Goal: Task Accomplishment & Management: Complete application form

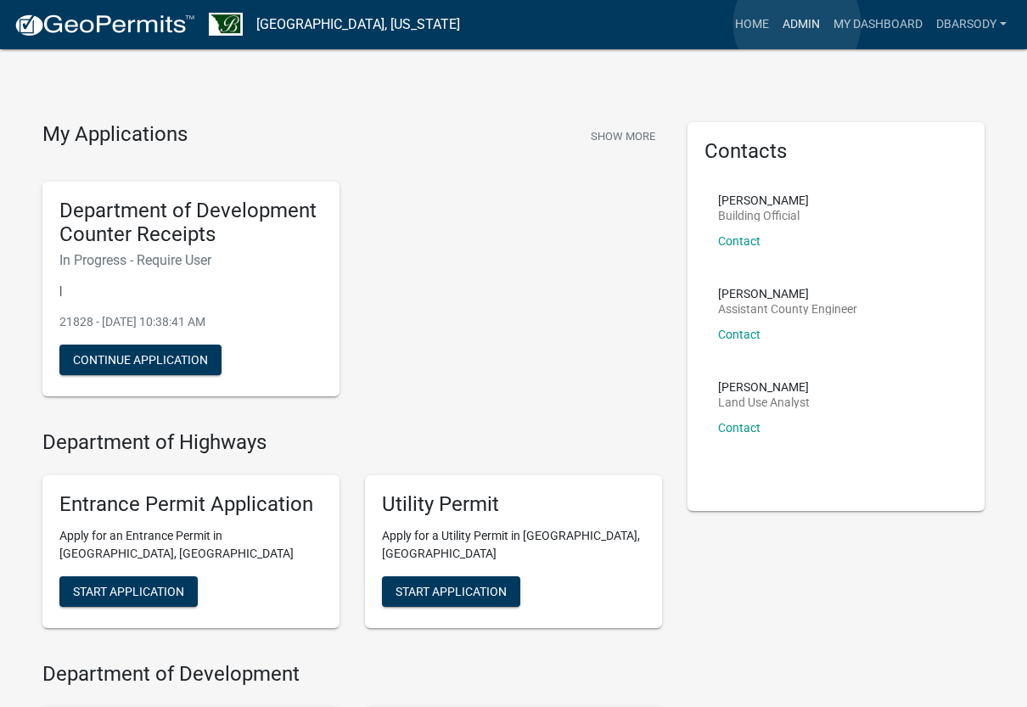
click at [797, 24] on link "Admin" at bounding box center [801, 24] width 51 height 32
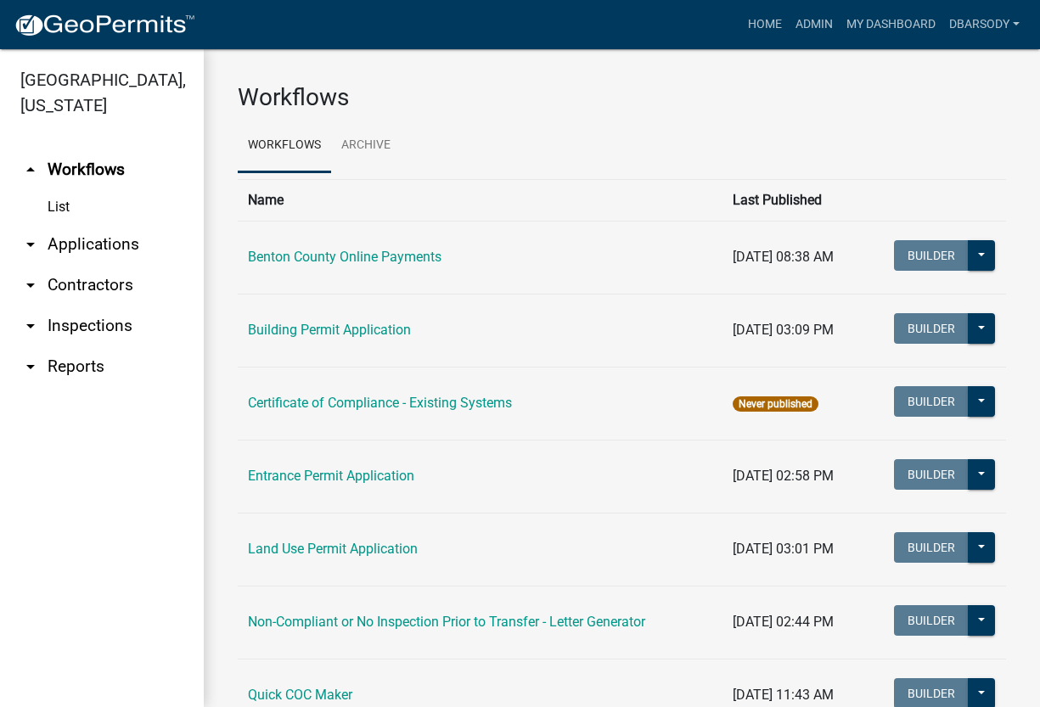
click at [78, 246] on link "arrow_drop_down Applications" at bounding box center [102, 244] width 204 height 41
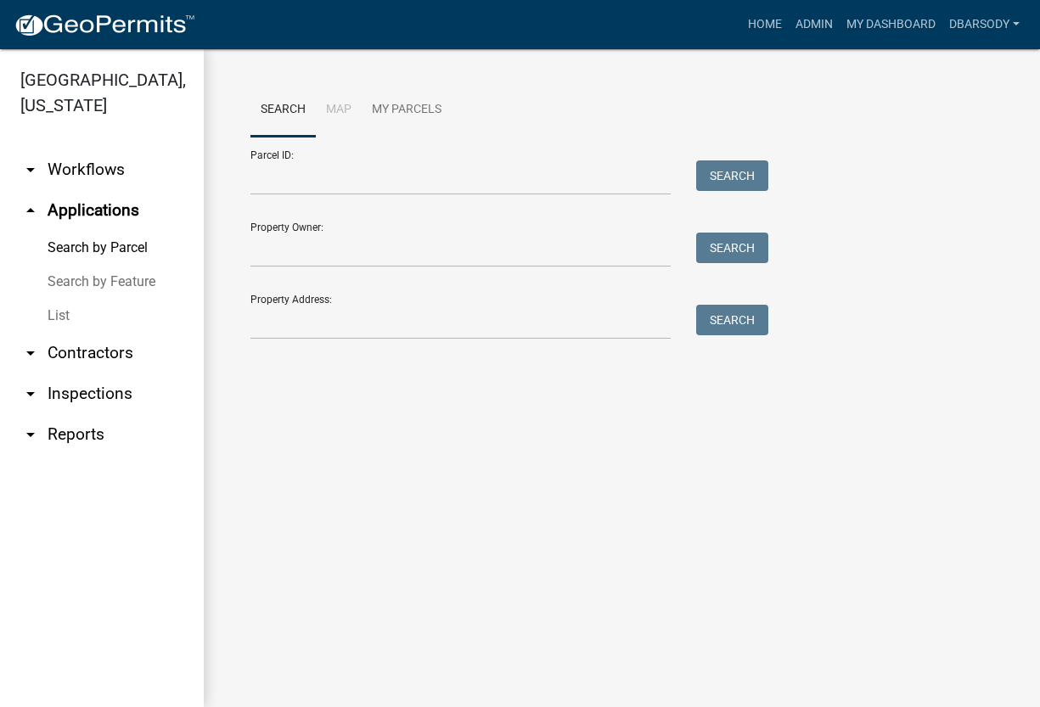
click at [63, 314] on link "List" at bounding box center [102, 316] width 204 height 34
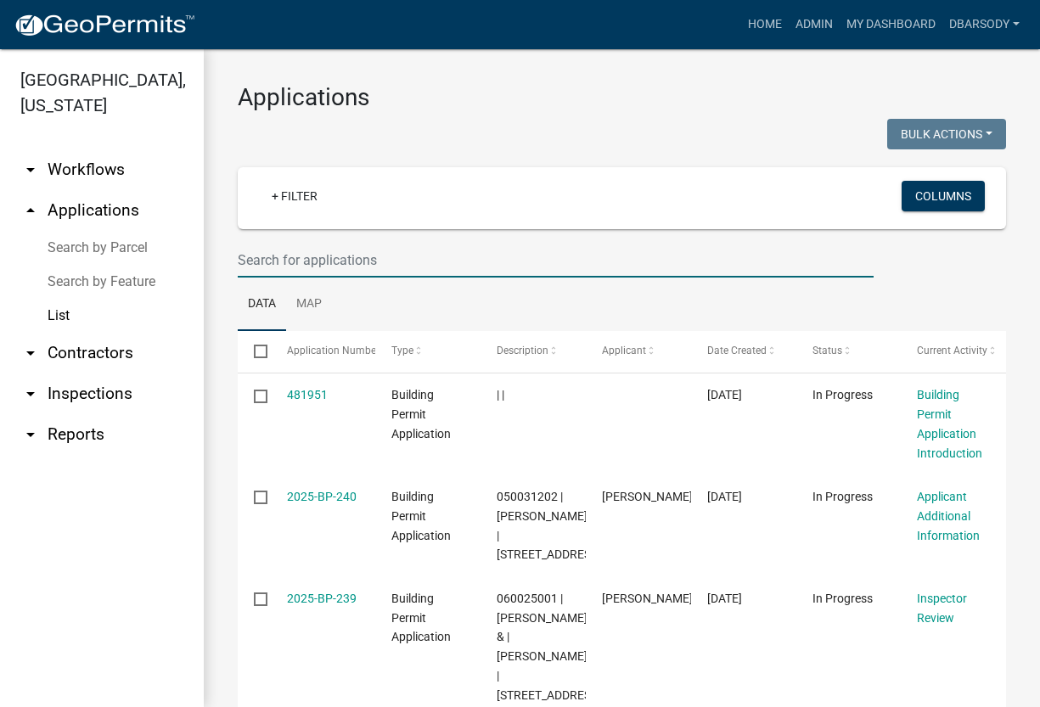
click at [240, 259] on input "text" at bounding box center [556, 260] width 636 height 35
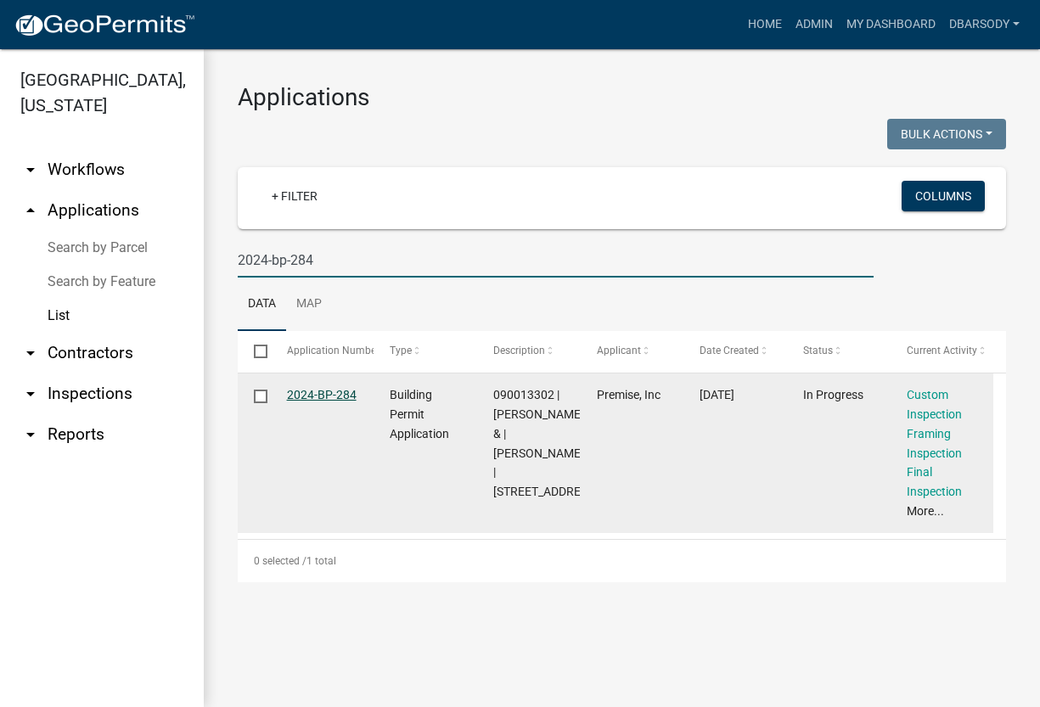
type input "2024-bp-284"
click at [321, 389] on link "2024-BP-284" at bounding box center [322, 395] width 70 height 14
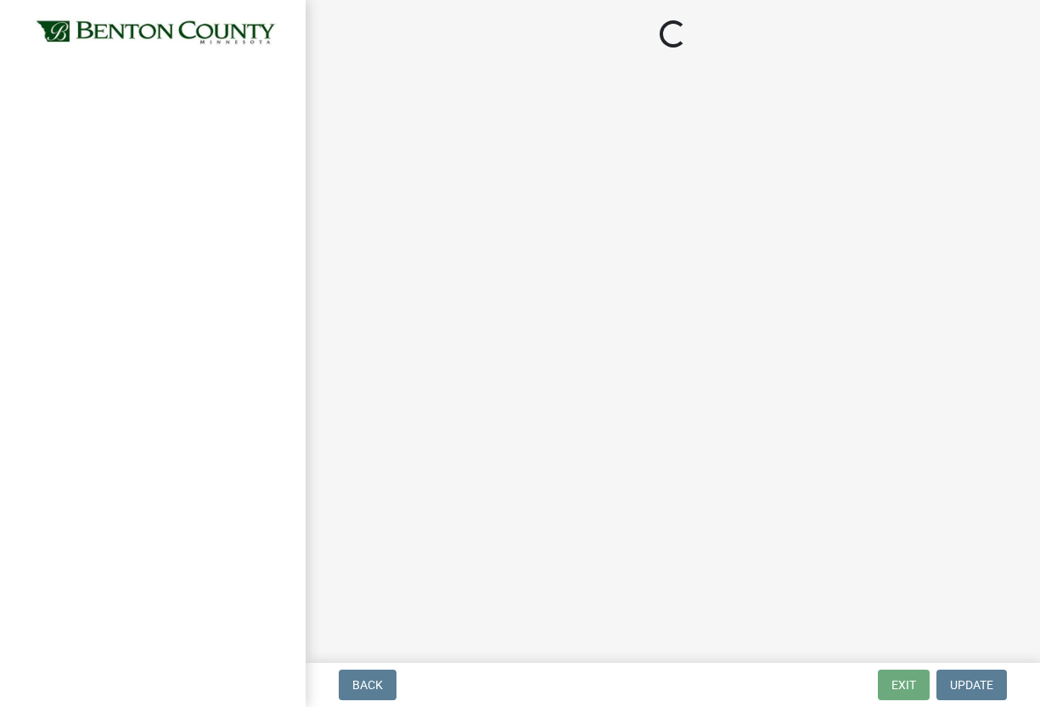
select select "17bfa135-5610-45df-8ce7-87530b7d86d4"
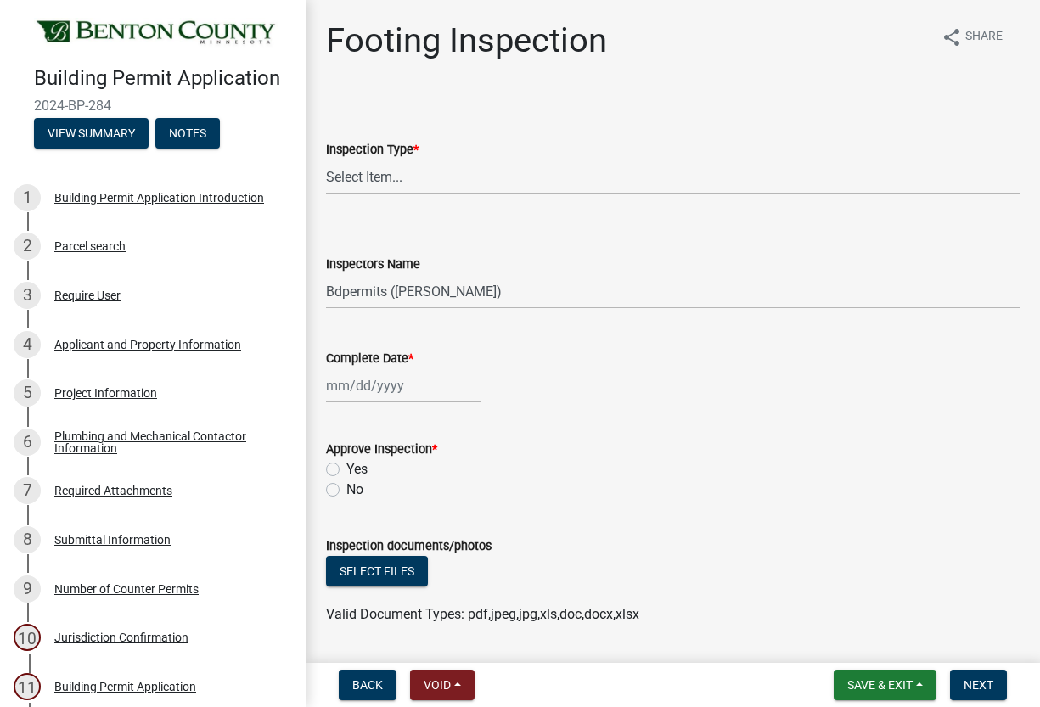
click at [364, 175] on select "Select Item... Footing" at bounding box center [673, 177] width 694 height 35
click at [326, 160] on select "Select Item... Footing" at bounding box center [673, 177] width 694 height 35
select select "3052537c-189b-4b40-976c-9c9ef3889b1a"
click at [364, 289] on select "Select Item... Bdpermits ([PERSON_NAME]) Dbarsody ([PERSON_NAME])" at bounding box center [673, 291] width 694 height 35
select select "3a981b86-5cd0-4733-9cb4-f2beb74d37be"
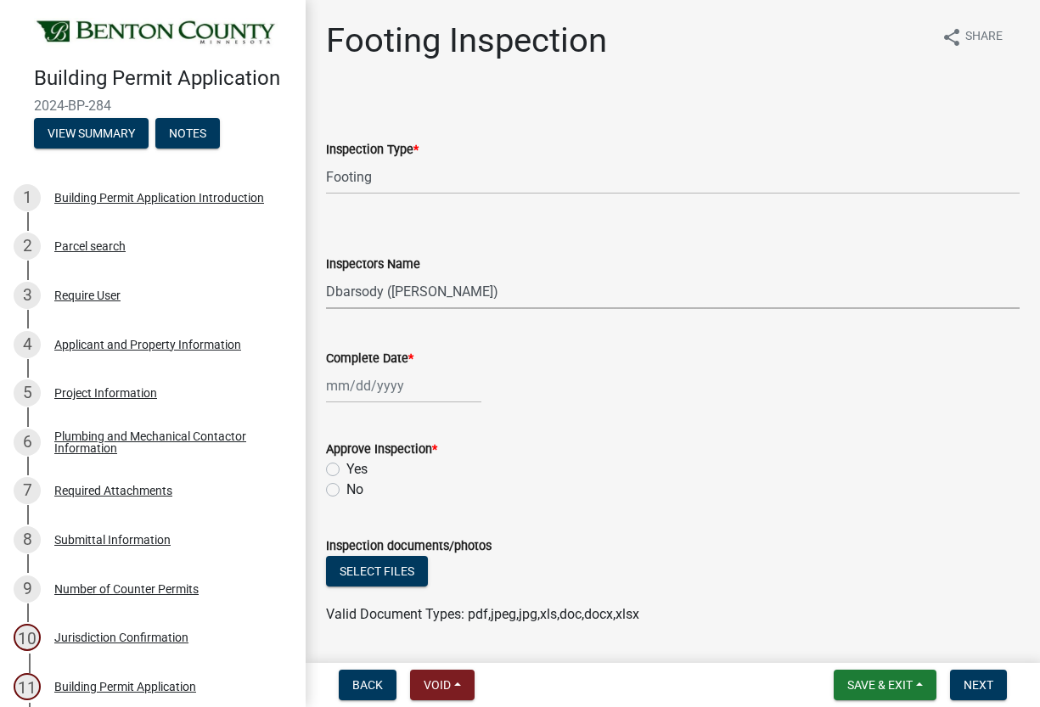
click at [326, 274] on select "Select Item... Bdpermits ([PERSON_NAME]) Dbarsody ([PERSON_NAME])" at bounding box center [673, 291] width 694 height 35
select select "9"
select select "2025"
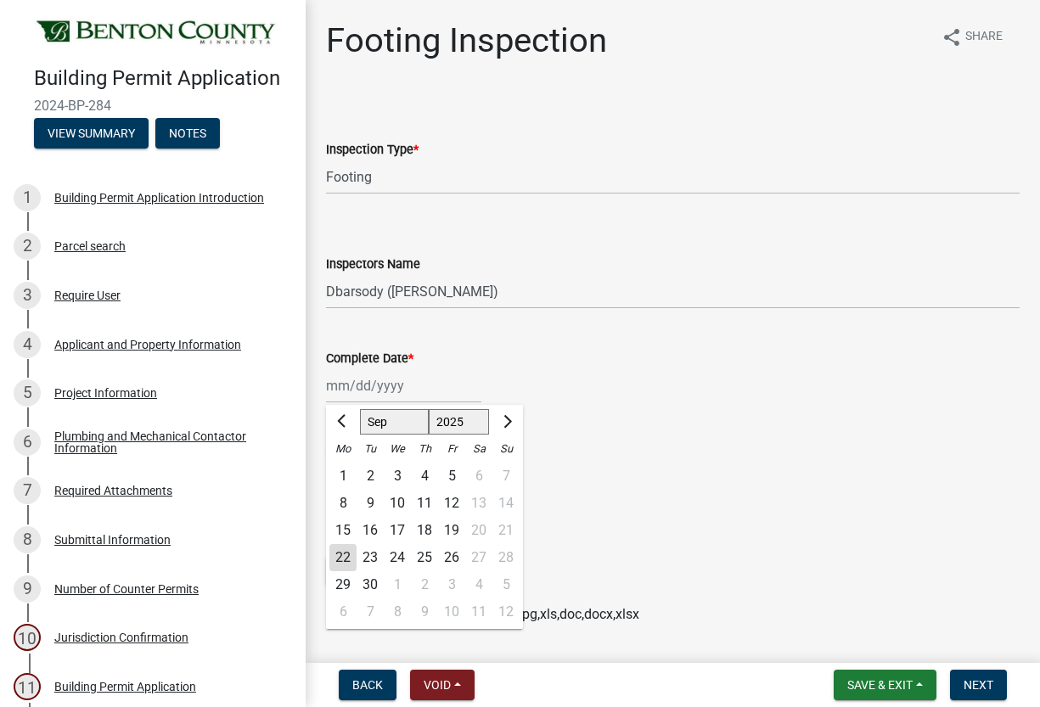
click at [390, 383] on div "[PERSON_NAME] Feb Mar Apr [PERSON_NAME][DATE] Oct Nov [DATE] 1526 1527 1528 152…" at bounding box center [403, 385] width 155 height 35
drag, startPoint x: 424, startPoint y: 530, endPoint x: 423, endPoint y: 449, distance: 80.7
click at [424, 529] on div "18" at bounding box center [424, 530] width 27 height 27
type input "[DATE]"
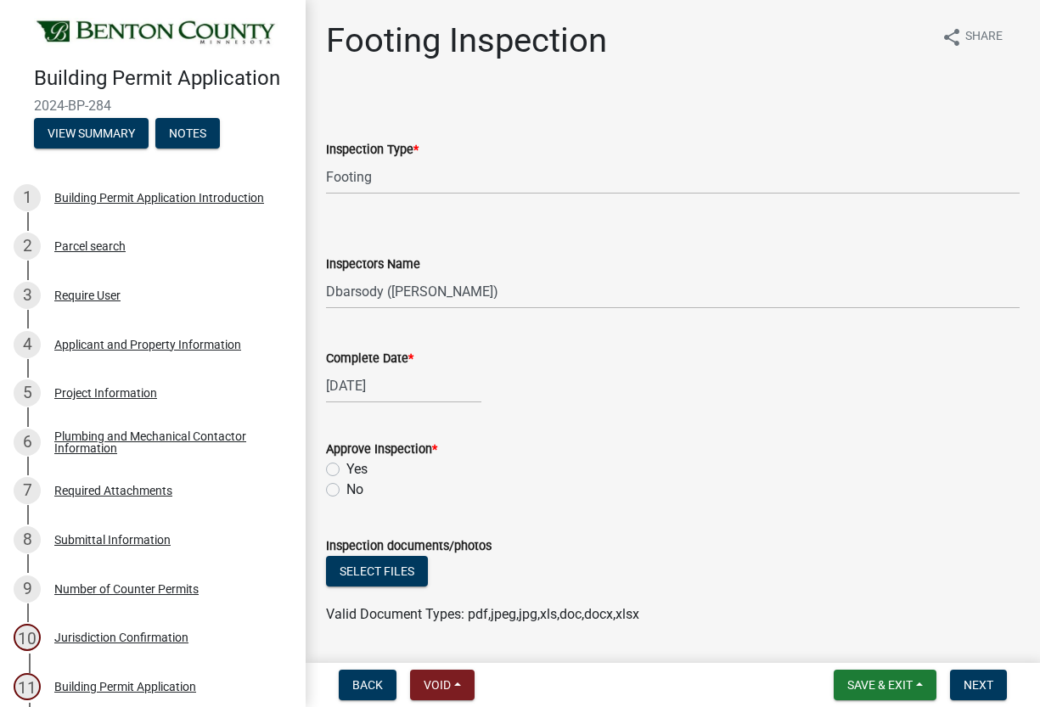
click at [346, 470] on label "Yes" at bounding box center [356, 469] width 21 height 20
click at [346, 470] on input "Yes" at bounding box center [351, 464] width 11 height 11
radio input "true"
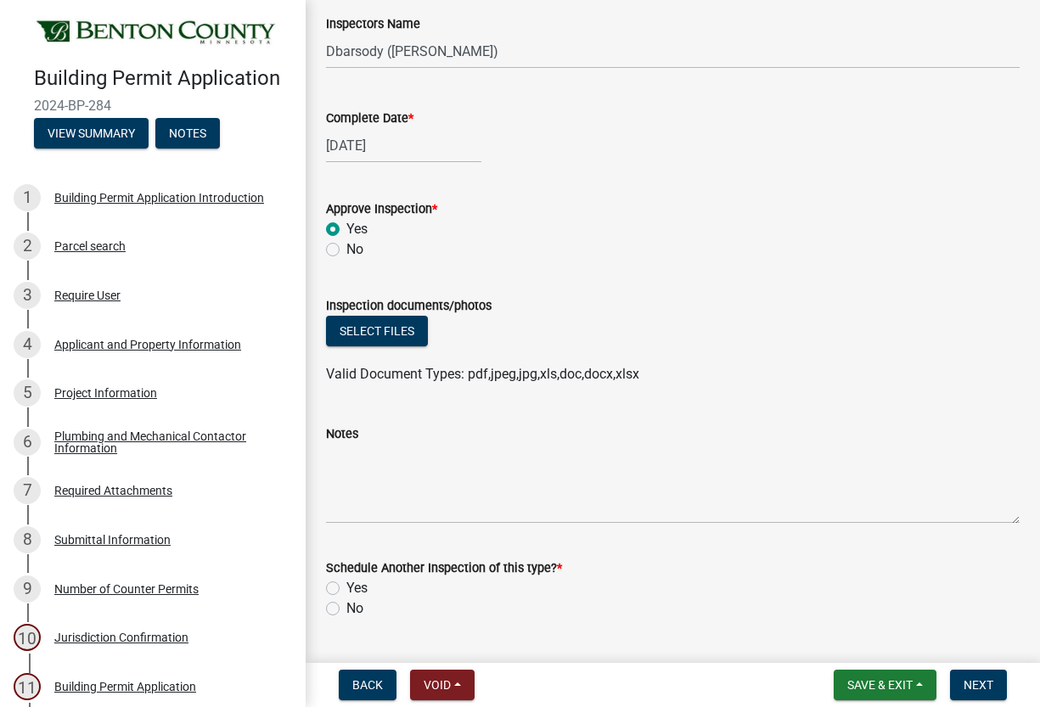
scroll to position [255, 0]
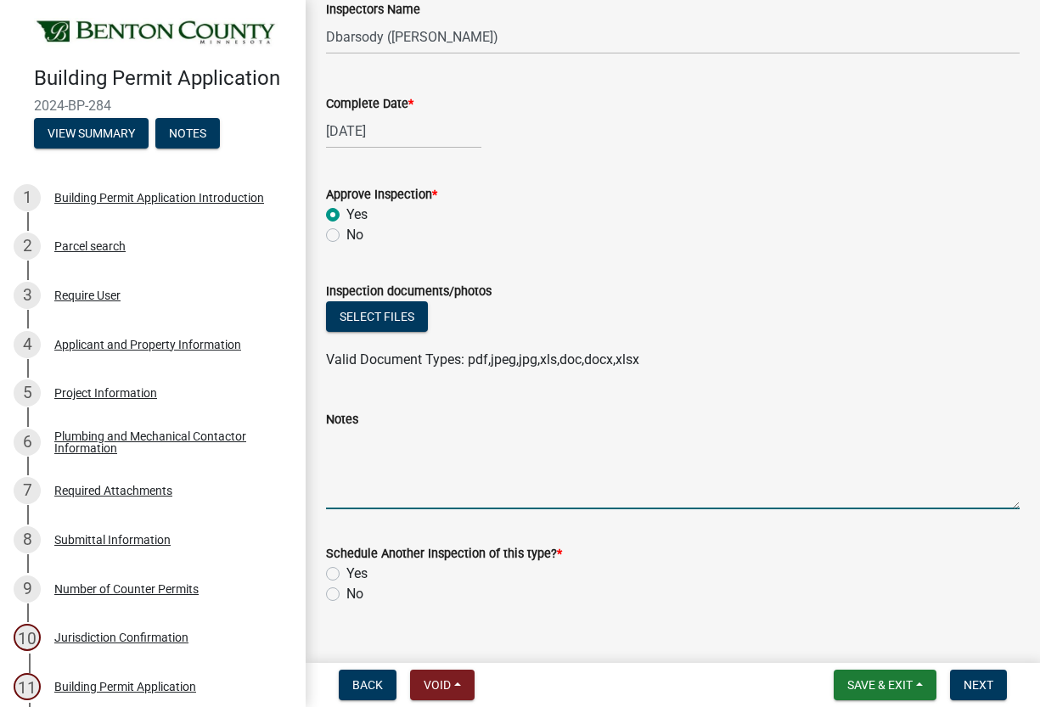
click at [349, 447] on textarea "Notes" at bounding box center [673, 470] width 694 height 80
drag, startPoint x: 502, startPoint y: 438, endPoint x: 485, endPoint y: 444, distance: 18.0
click at [485, 444] on textarea "contractor did not call for any inspection" at bounding box center [673, 470] width 694 height 80
click at [594, 441] on textarea "contractor did not call for footing inspection" at bounding box center [673, 470] width 694 height 80
type textarea "contractor did not call for footing inspection, provided report for footing ins…"
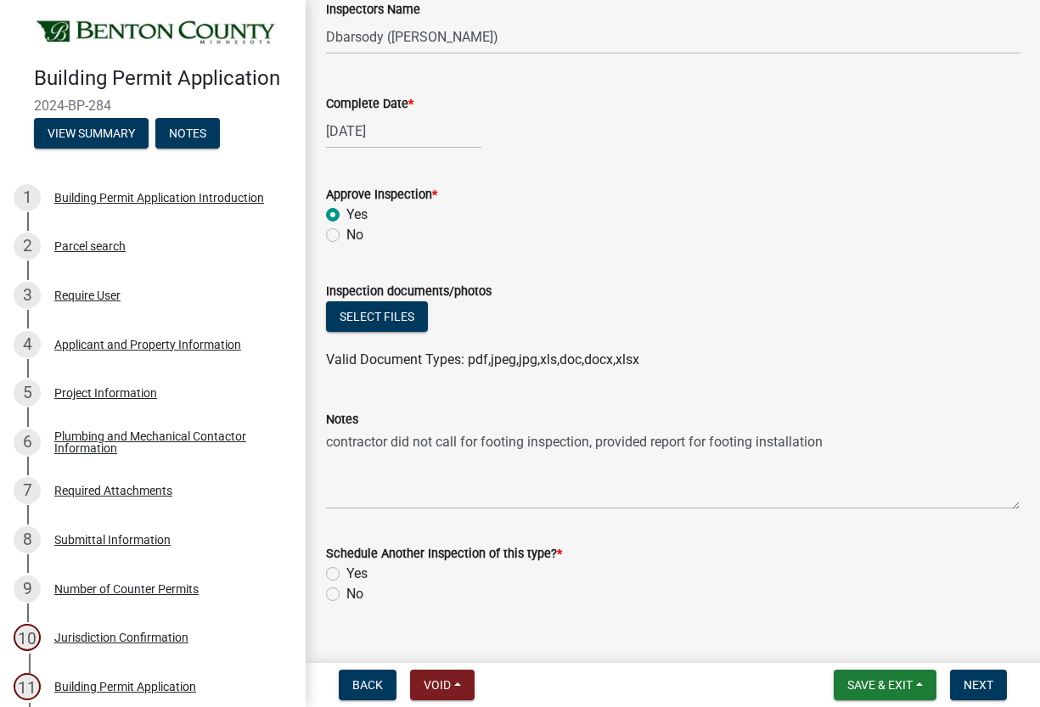
click at [346, 594] on label "No" at bounding box center [354, 594] width 17 height 20
click at [346, 594] on input "No" at bounding box center [351, 589] width 11 height 11
radio input "true"
click at [414, 312] on button "Select files" at bounding box center [377, 316] width 102 height 31
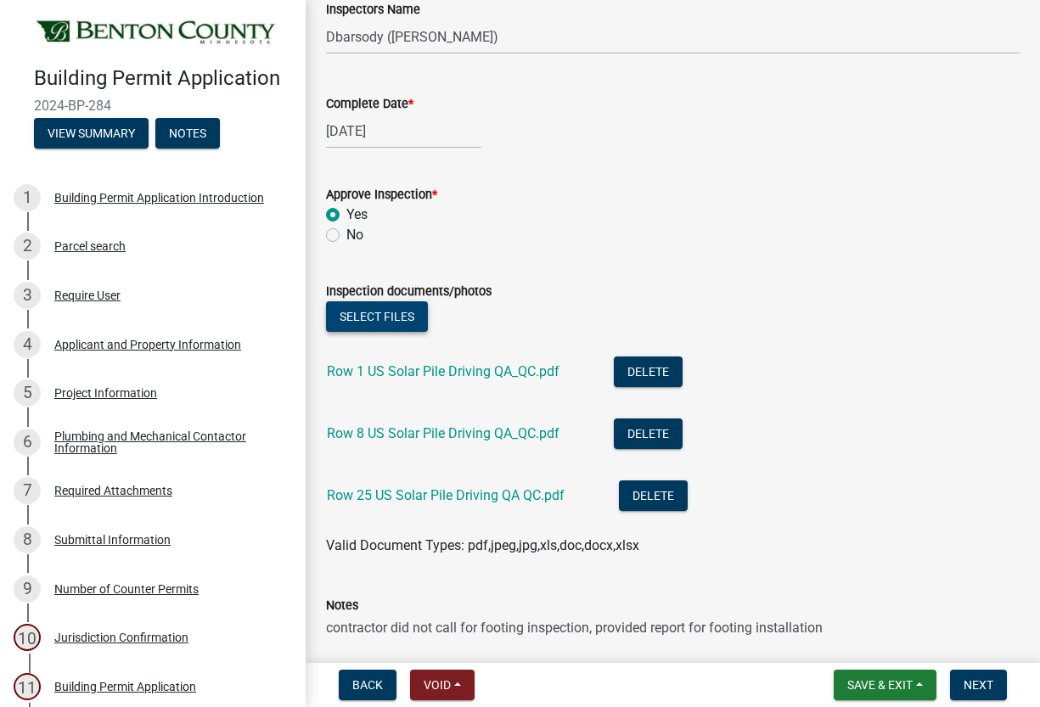
click at [360, 308] on button "Select files" at bounding box center [377, 316] width 102 height 31
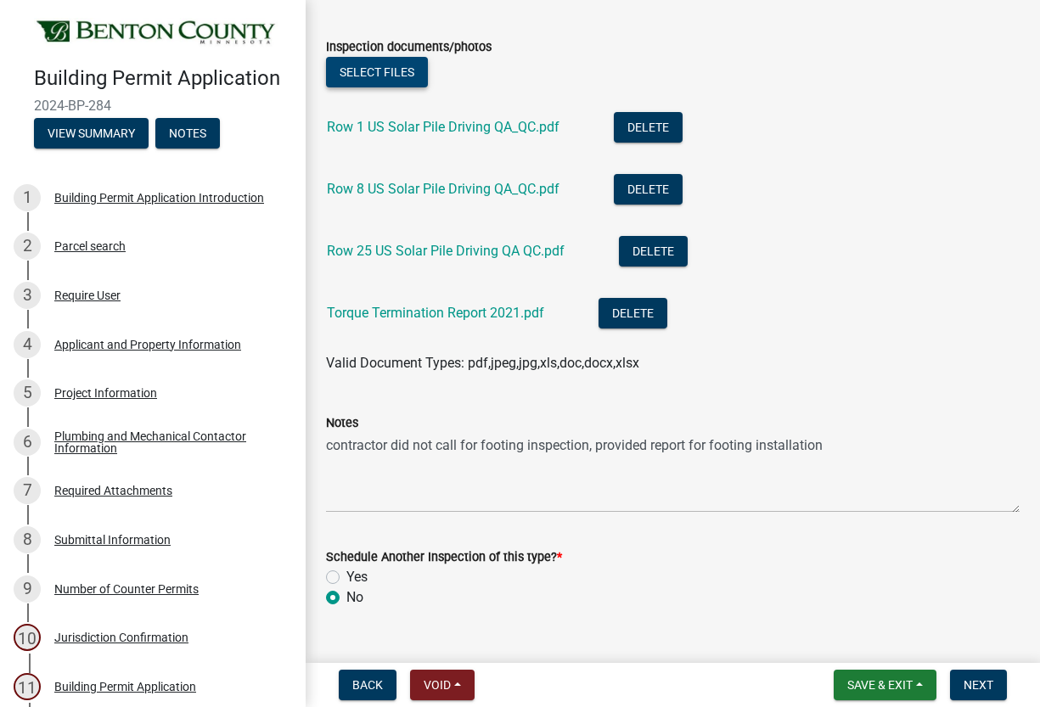
scroll to position [532, 0]
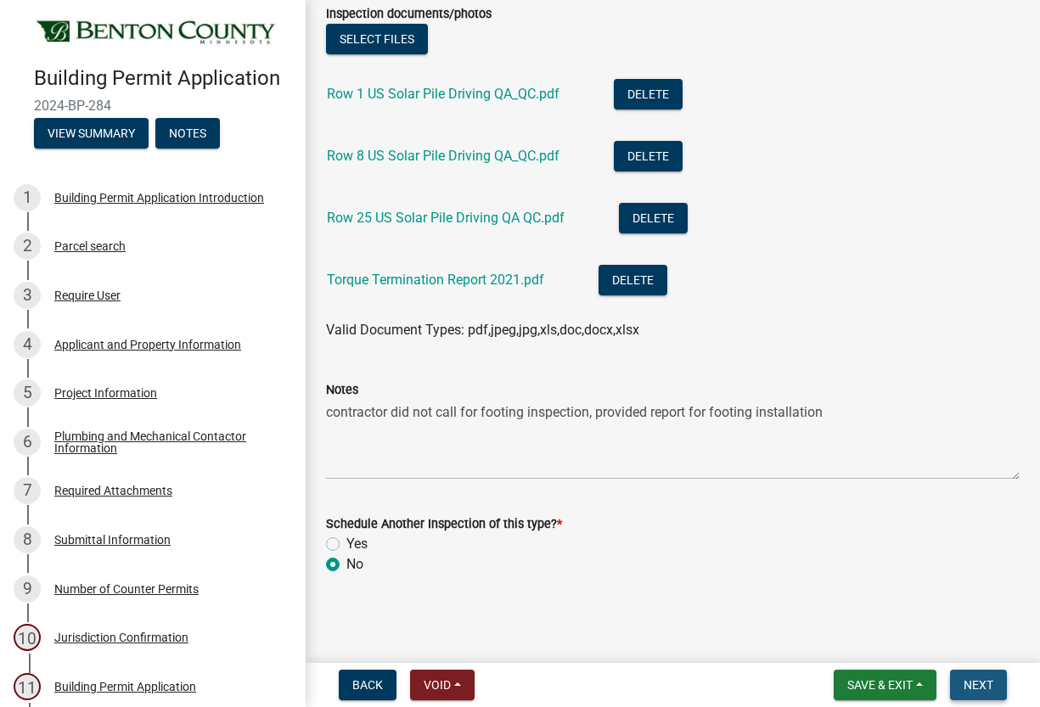
click at [975, 683] on span "Next" at bounding box center [979, 685] width 30 height 14
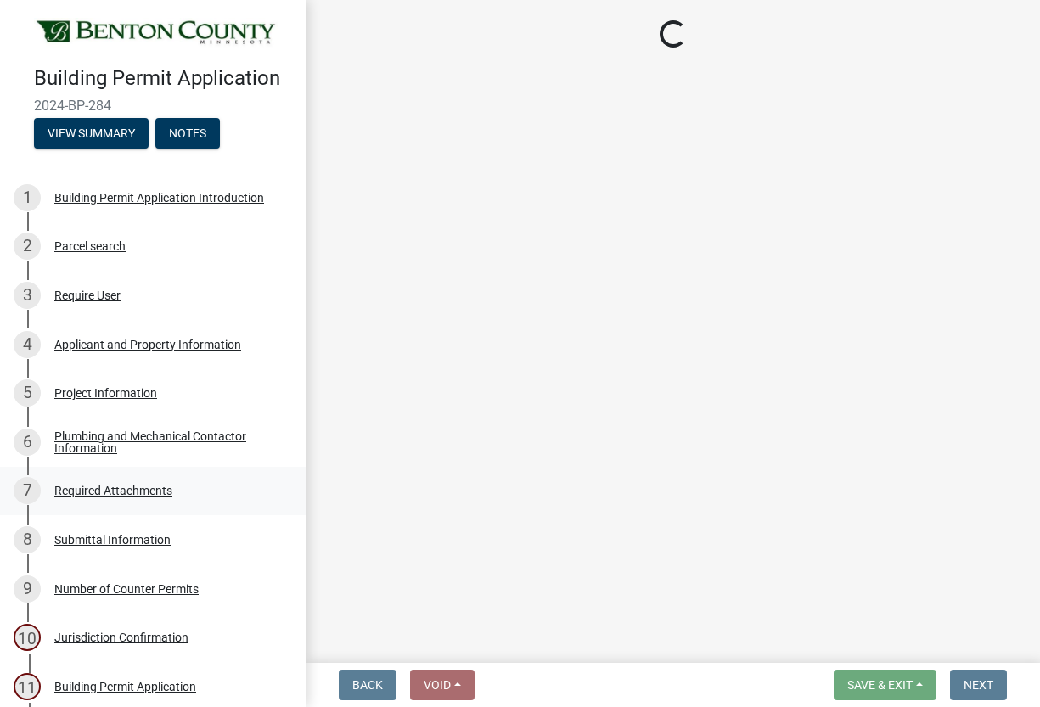
select select "17bfa135-5610-45df-8ce7-87530b7d86d4"
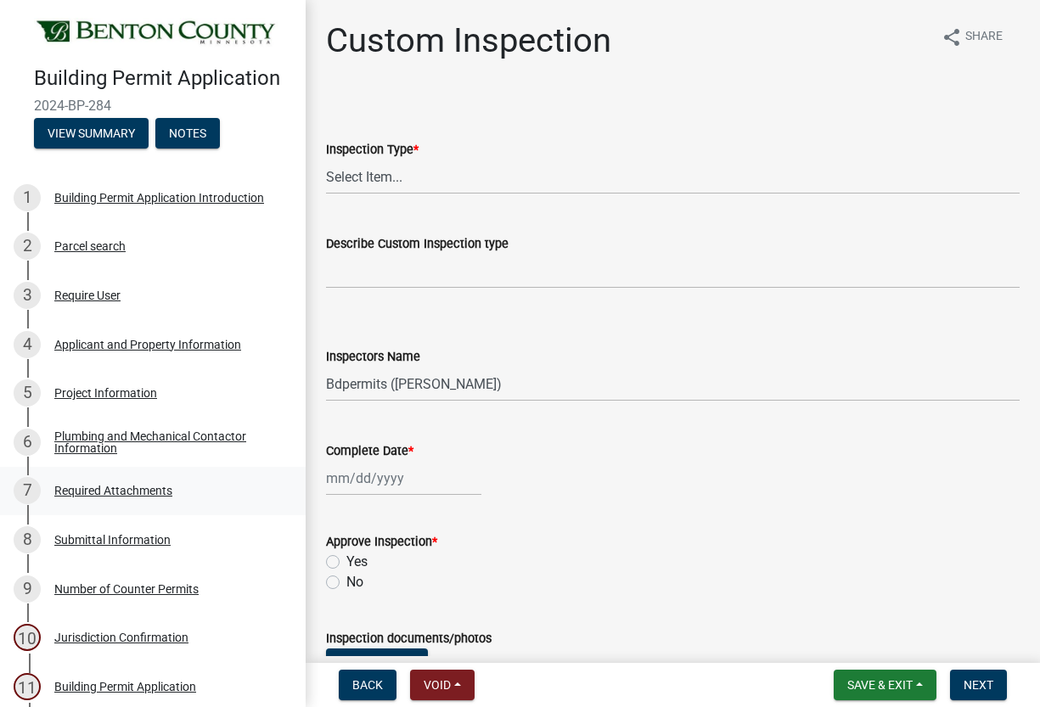
click at [199, 496] on div "7 Required Attachments" at bounding box center [146, 490] width 265 height 27
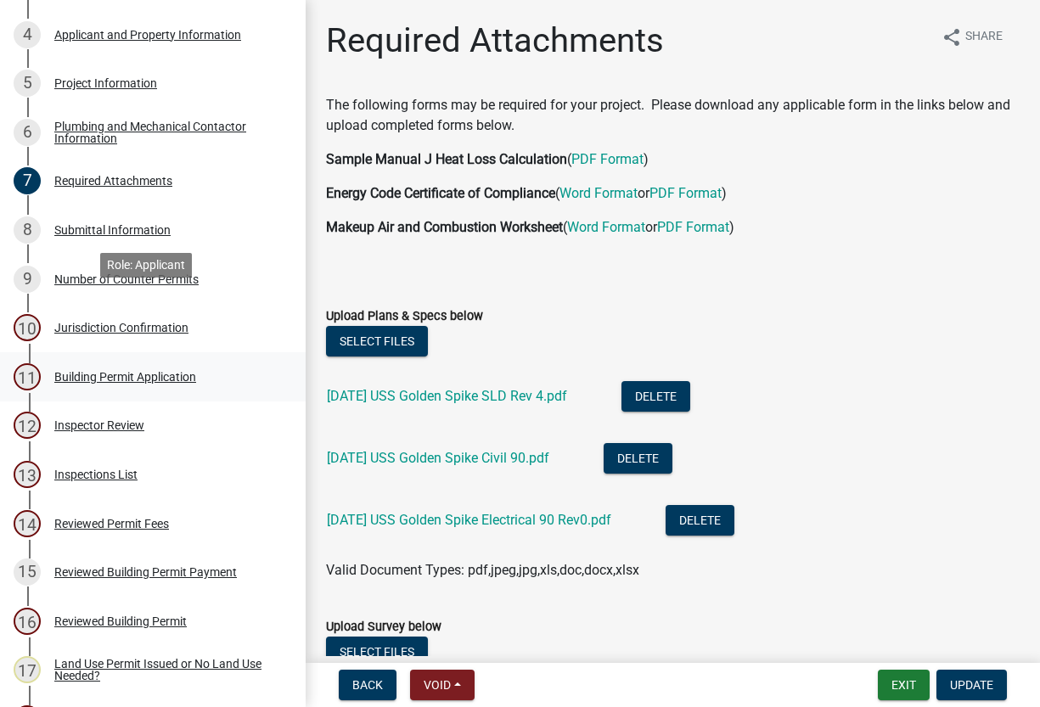
scroll to position [340, 0]
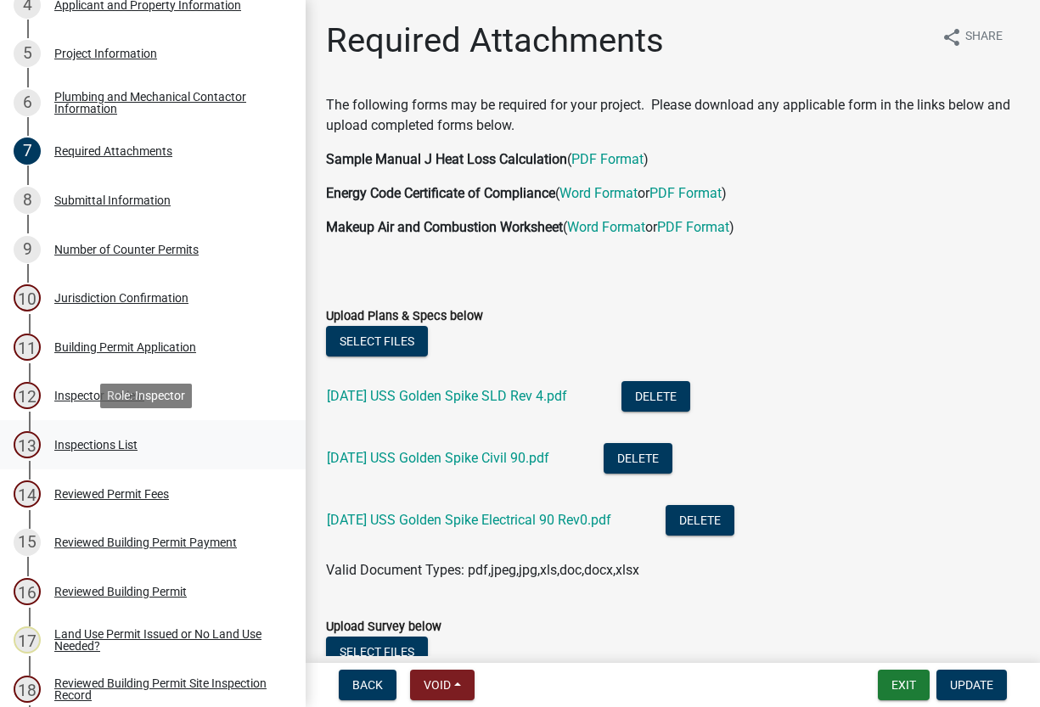
click at [102, 442] on div "Inspections List" at bounding box center [95, 445] width 83 height 12
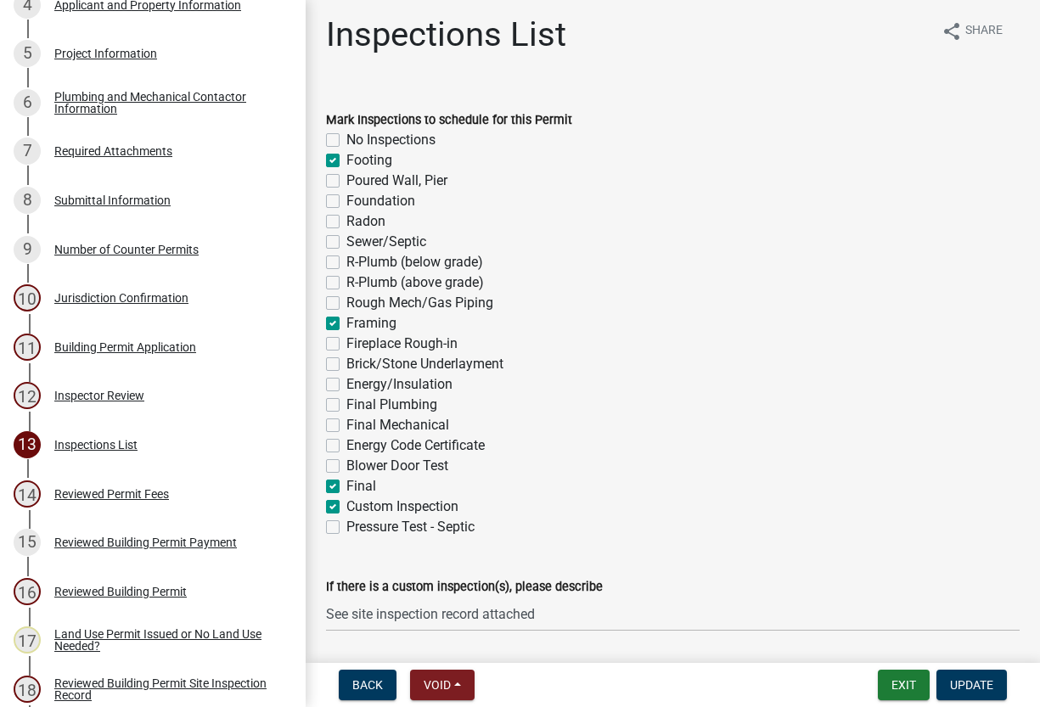
scroll to position [0, 0]
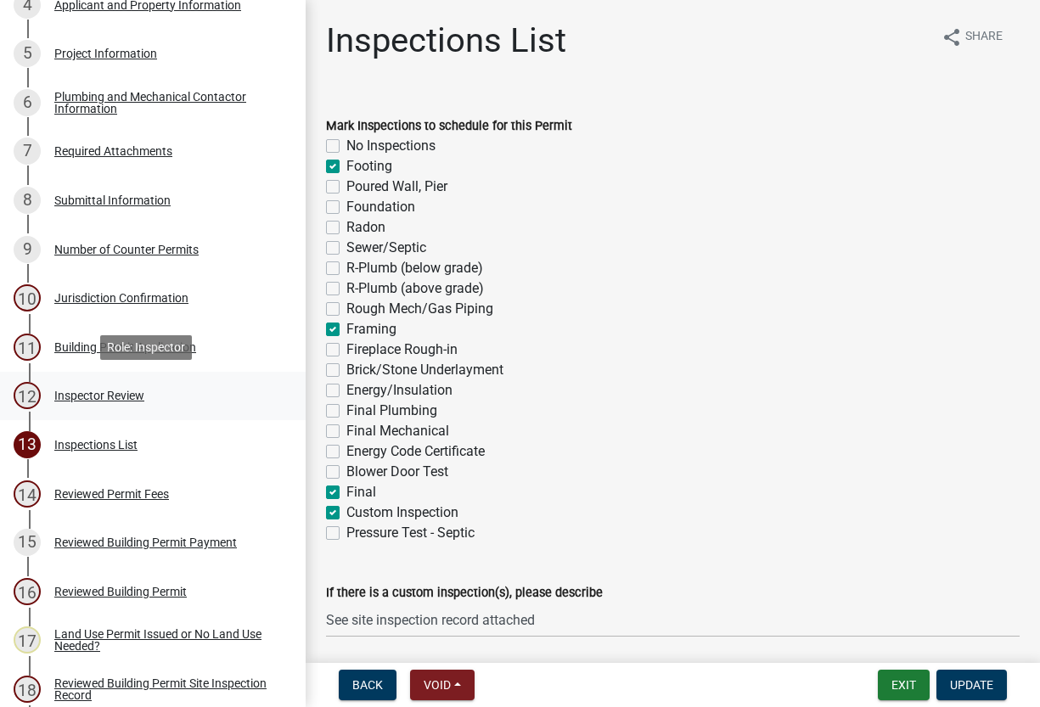
click at [115, 398] on div "Inspector Review" at bounding box center [99, 396] width 90 height 12
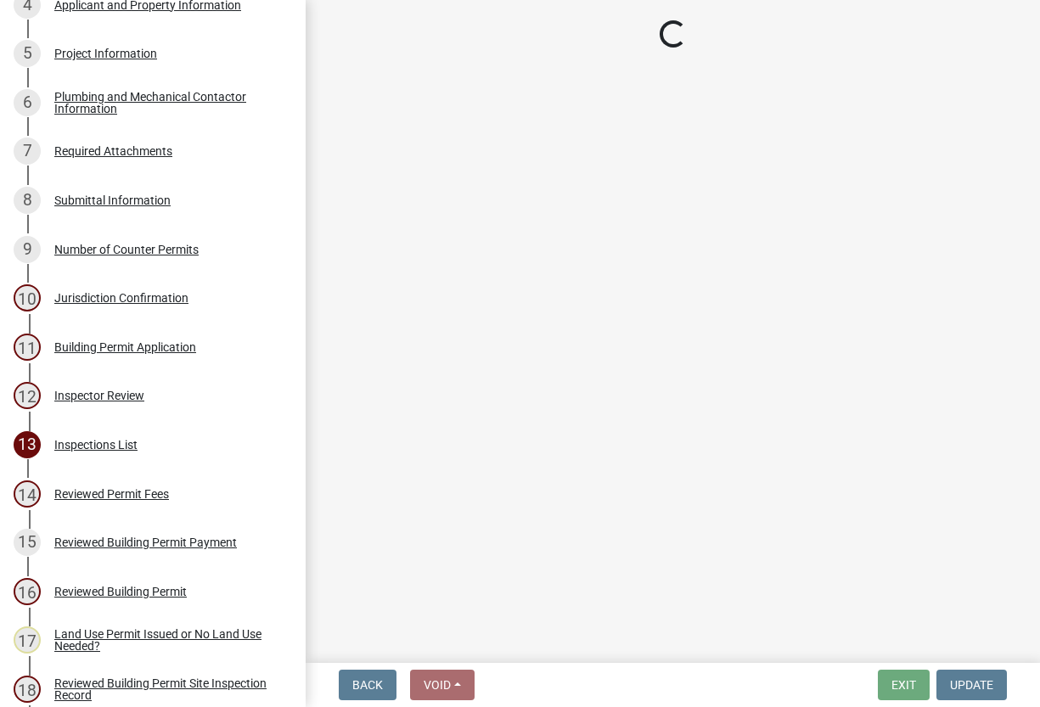
select select "94a12757-2a59-4079-8756-dca9431867ef"
select select "8f088688-c92d-4055-8d7c-034c03af5c5c"
select select "371feeef-6c58-40a5-b18d-4128cea5dc1a"
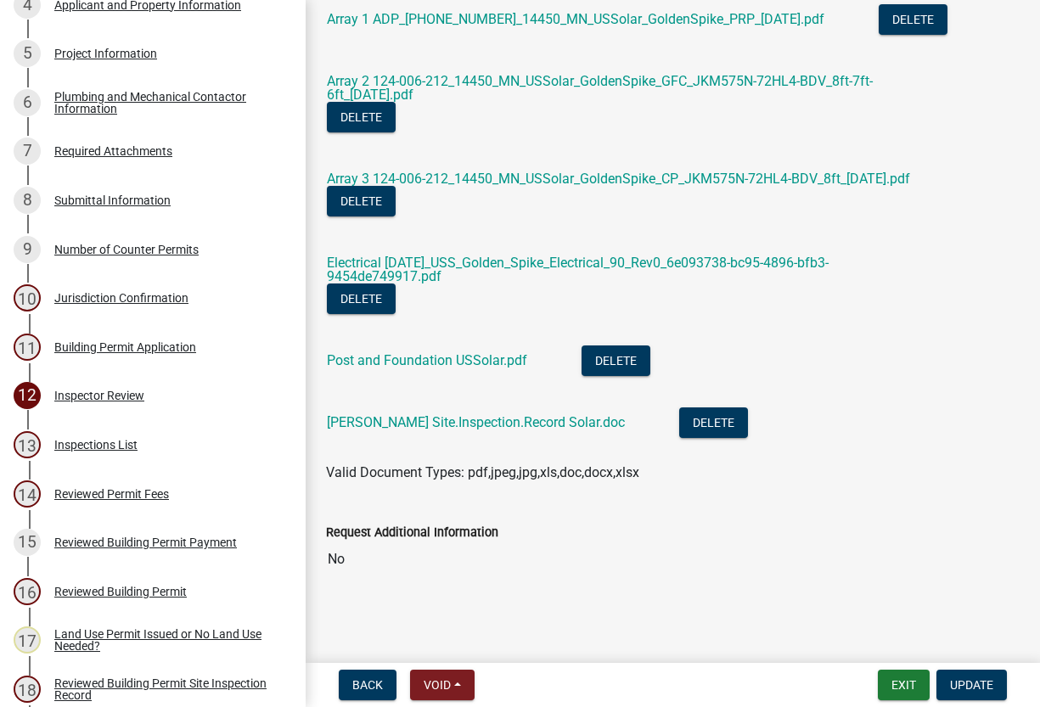
scroll to position [1370, 0]
click at [492, 422] on link "[PERSON_NAME] Site.Inspection.Record Solar.doc" at bounding box center [476, 422] width 298 height 16
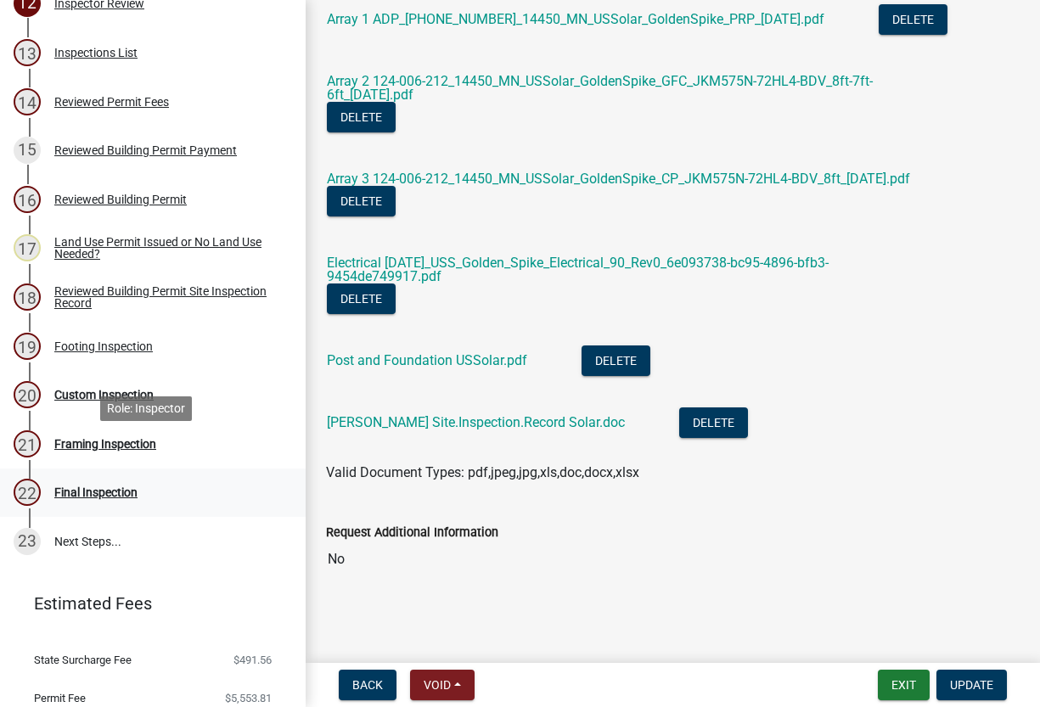
scroll to position [823, 0]
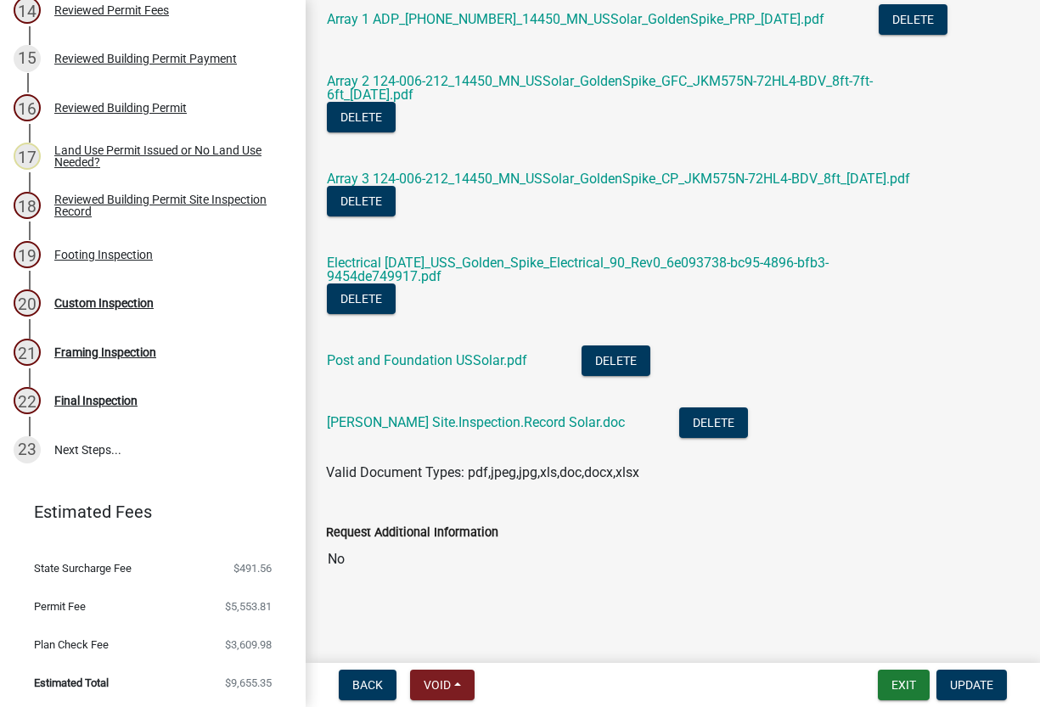
click at [705, 606] on main "Inspector Review share Share Determined Value 983112 Type of Construction Selec…" at bounding box center [673, 328] width 734 height 656
click at [83, 351] on div "Framing Inspection" at bounding box center [105, 352] width 102 height 12
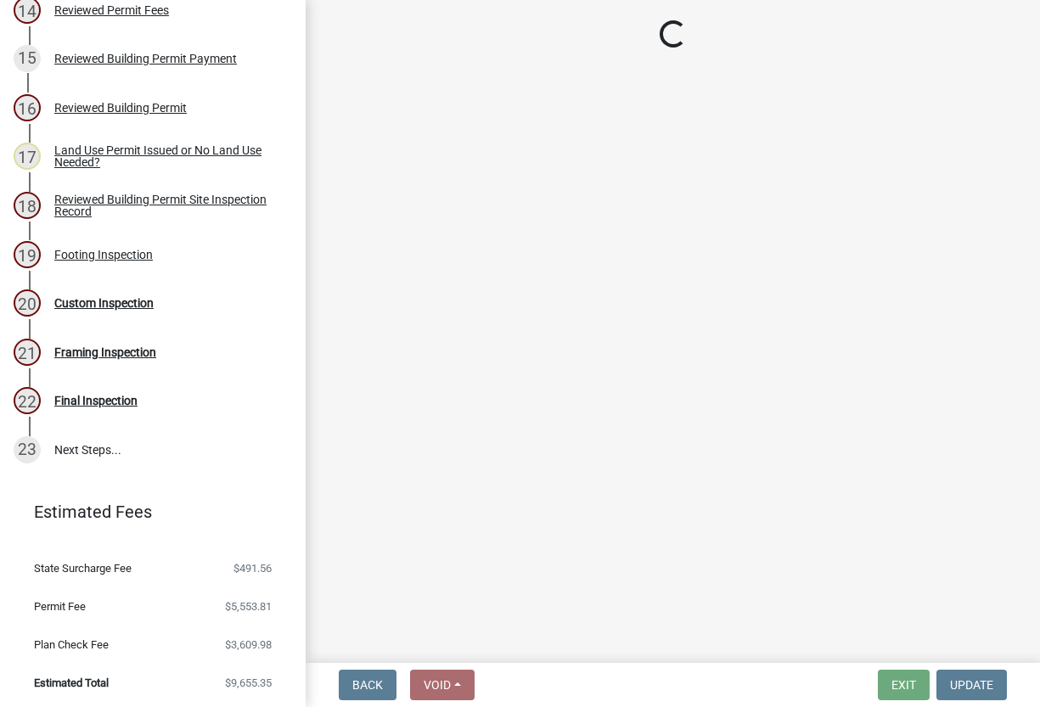
select select "17bfa135-5610-45df-8ce7-87530b7d86d4"
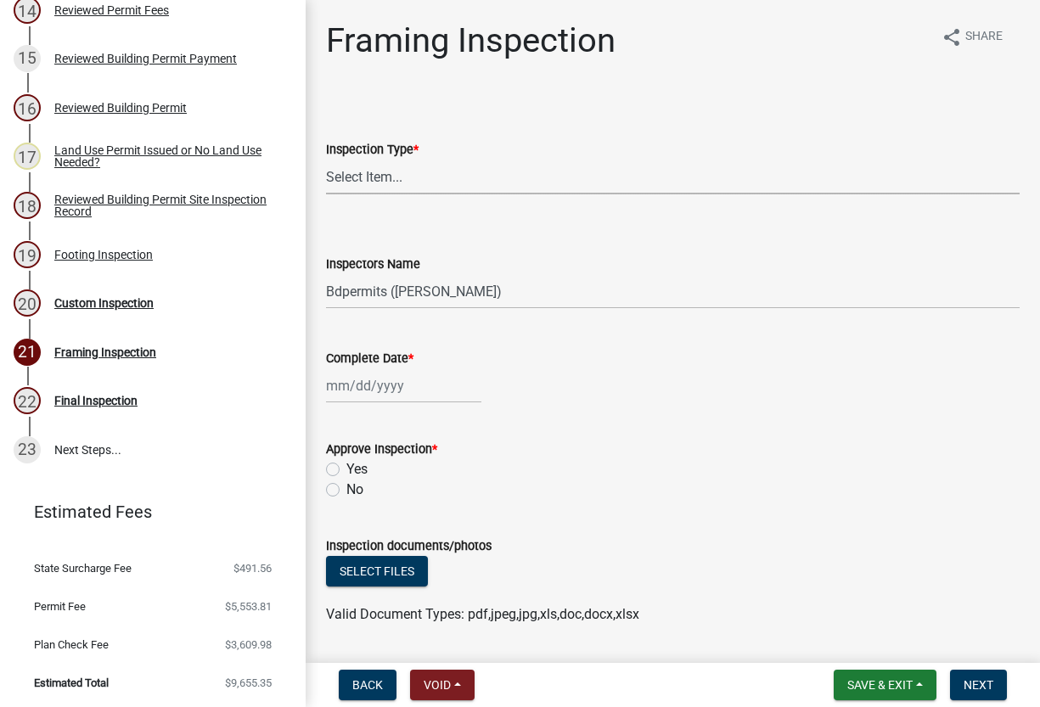
click at [375, 171] on select "Select Item... Framing" at bounding box center [673, 177] width 694 height 35
click at [326, 160] on select "Select Item... Framing" at bounding box center [673, 177] width 694 height 35
select select "d3b055ed-aefe-4385-bbe8-529f3edb9688"
drag, startPoint x: 367, startPoint y: 291, endPoint x: 370, endPoint y: 301, distance: 10.7
click at [367, 291] on select "Select Item... Bdpermits ([PERSON_NAME]) Dbarsody ([PERSON_NAME])" at bounding box center [673, 291] width 694 height 35
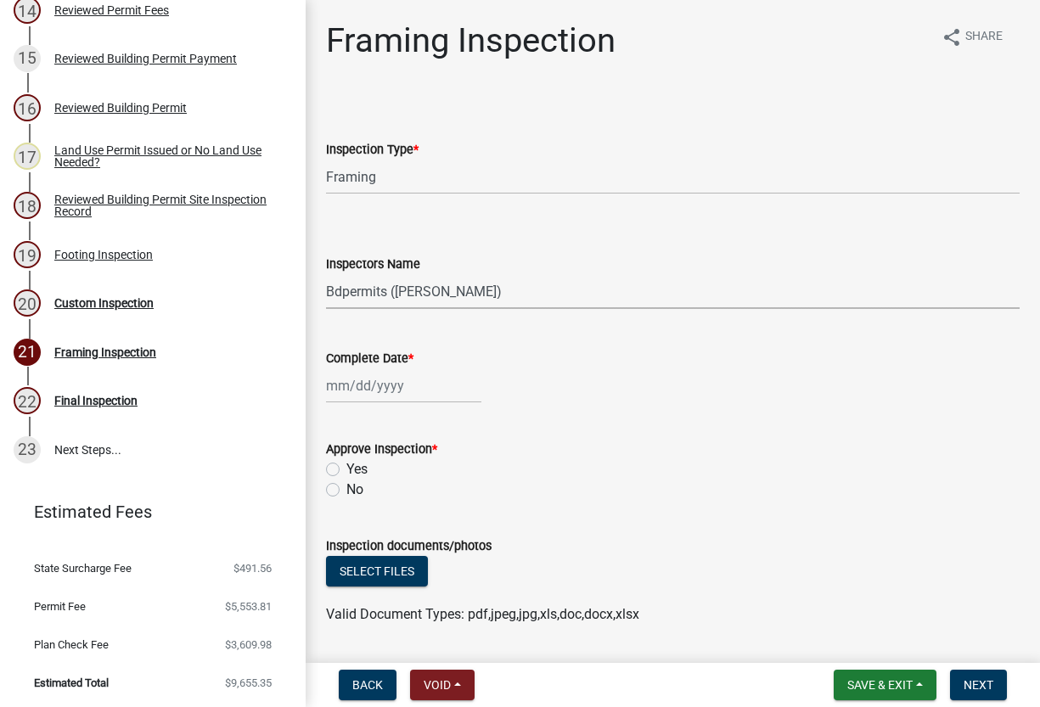
select select "3a981b86-5cd0-4733-9cb4-f2beb74d37be"
click at [326, 274] on select "Select Item... Bdpermits ([PERSON_NAME]) Dbarsody ([PERSON_NAME])" at bounding box center [673, 291] width 694 height 35
click at [389, 383] on div at bounding box center [403, 385] width 155 height 35
select select "9"
select select "2025"
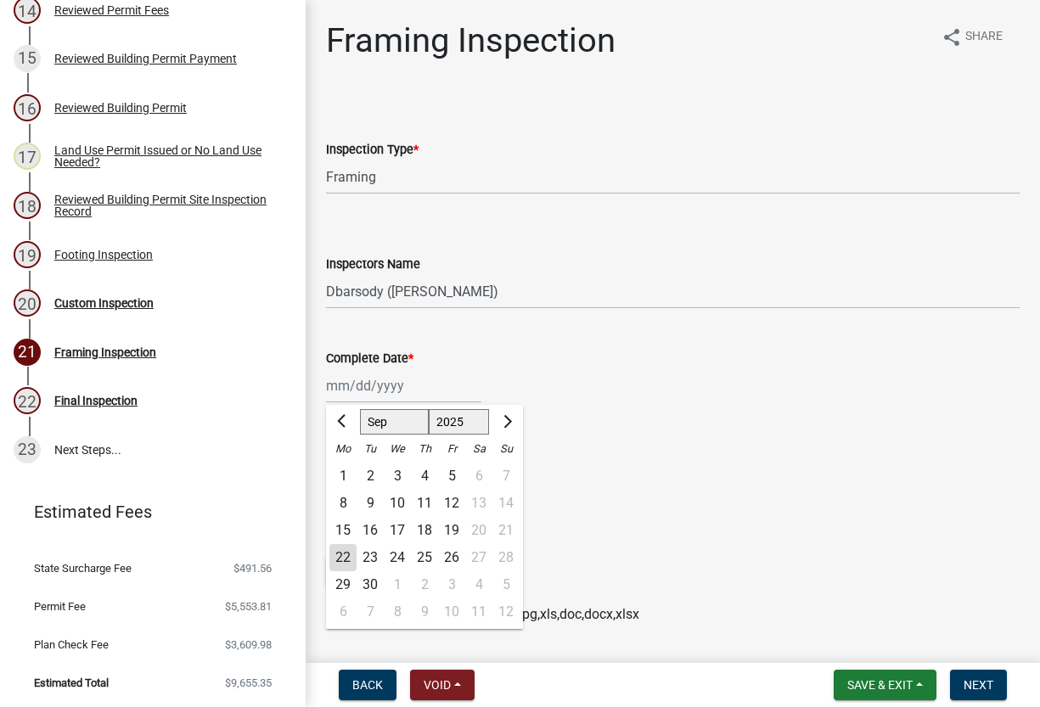
click at [427, 527] on div "18" at bounding box center [424, 530] width 27 height 27
type input "[DATE]"
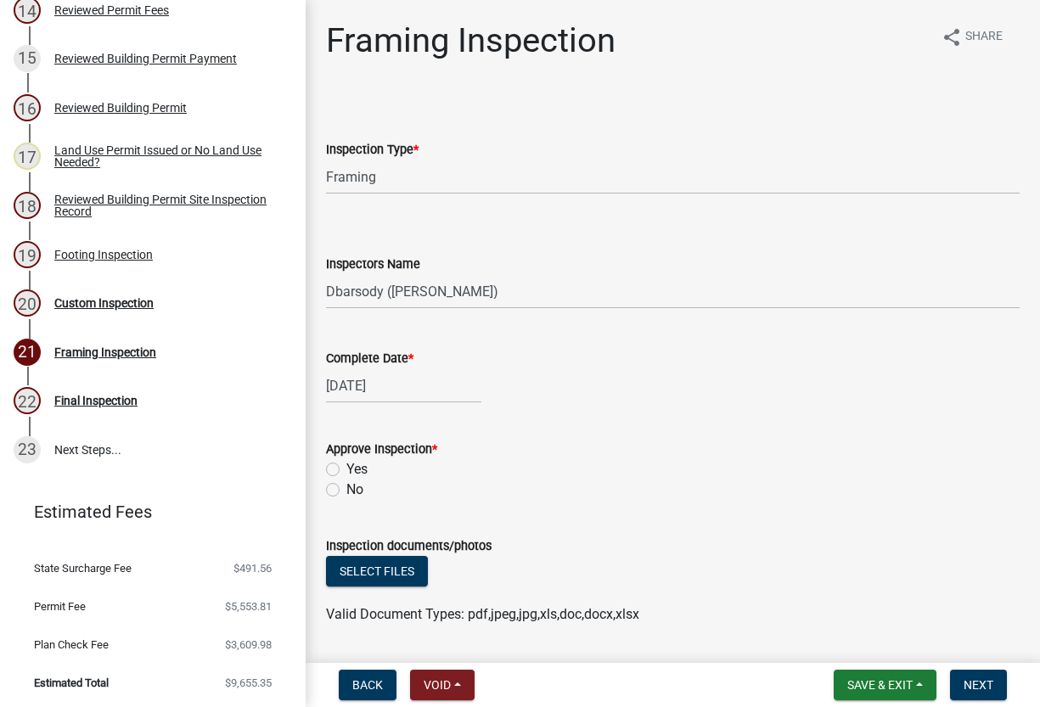
click at [346, 468] on label "Yes" at bounding box center [356, 469] width 21 height 20
click at [346, 468] on input "Yes" at bounding box center [351, 464] width 11 height 11
radio input "true"
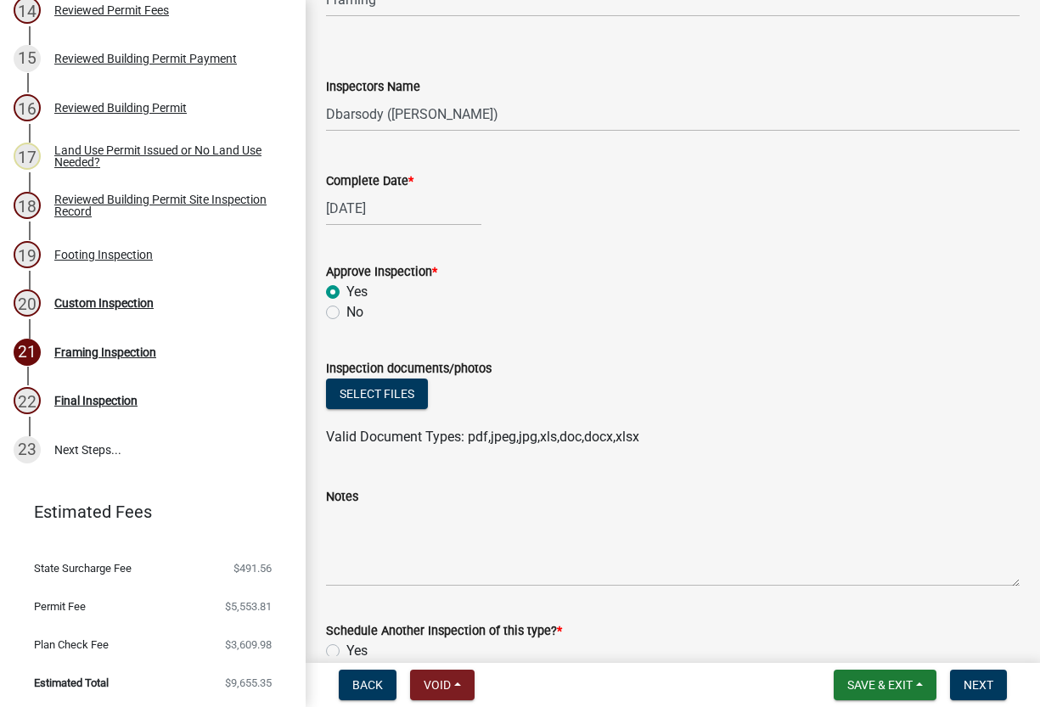
scroll to position [255, 0]
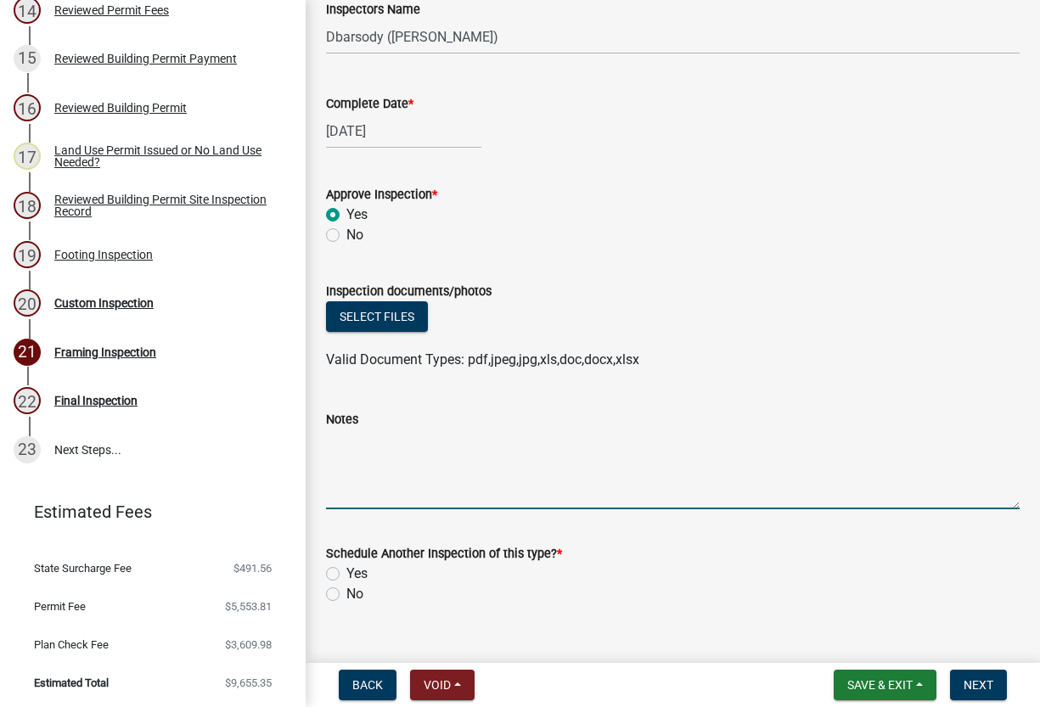
click at [334, 439] on textarea "Notes" at bounding box center [673, 470] width 694 height 80
type textarea "no call from contractor, contractor provided as-built drawings and array assemb…"
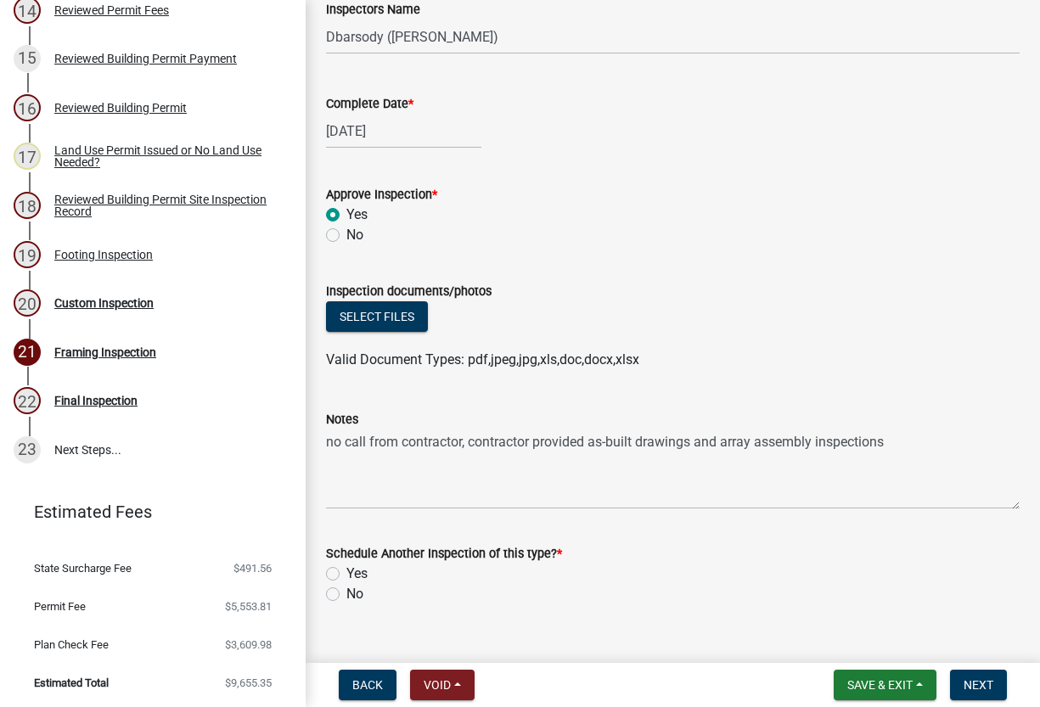
click at [346, 593] on label "No" at bounding box center [354, 594] width 17 height 20
click at [346, 593] on input "No" at bounding box center [351, 589] width 11 height 11
radio input "true"
click at [376, 319] on button "Select files" at bounding box center [377, 316] width 102 height 31
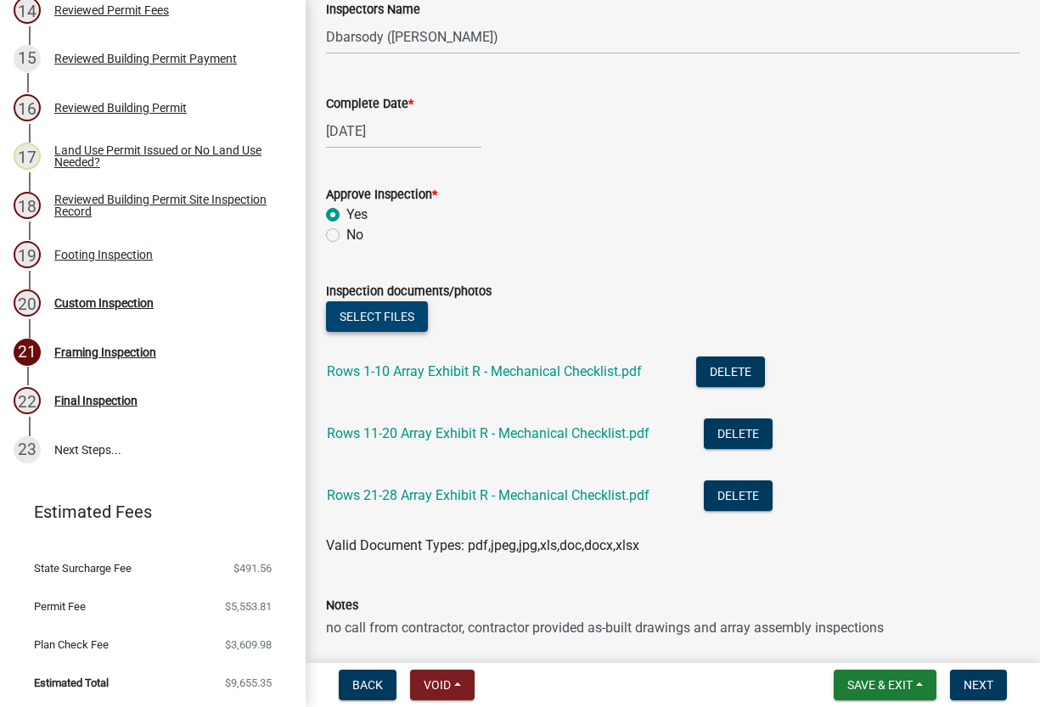
click at [389, 319] on button "Select files" at bounding box center [377, 316] width 102 height 31
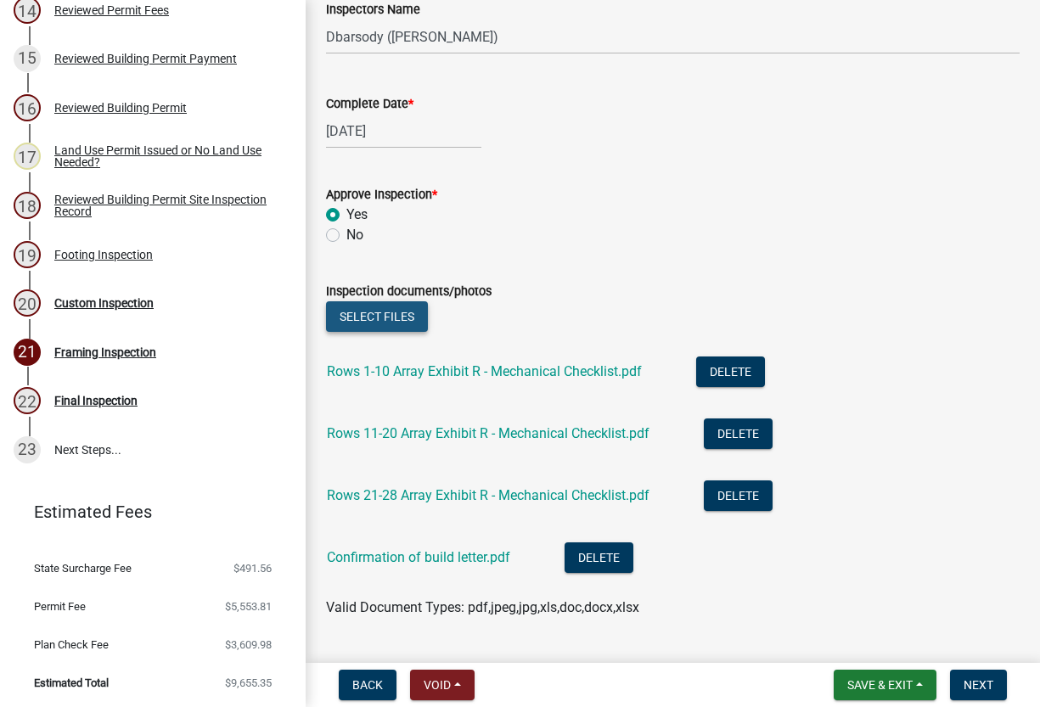
click at [358, 315] on button "Select files" at bounding box center [377, 316] width 102 height 31
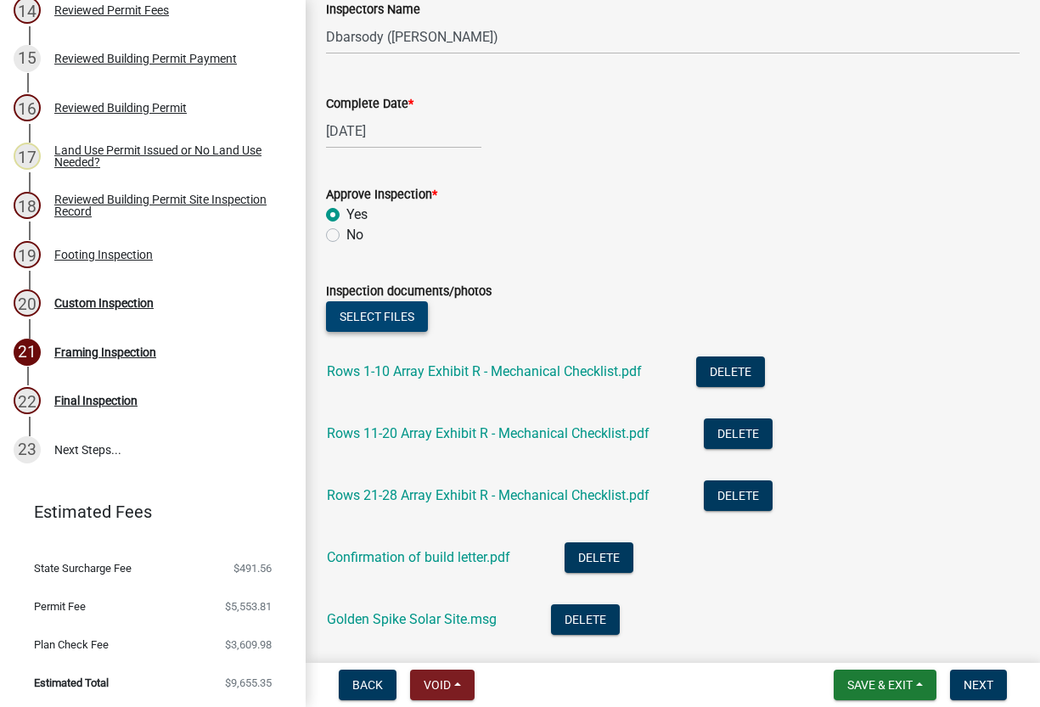
click at [389, 312] on button "Select files" at bounding box center [377, 316] width 102 height 31
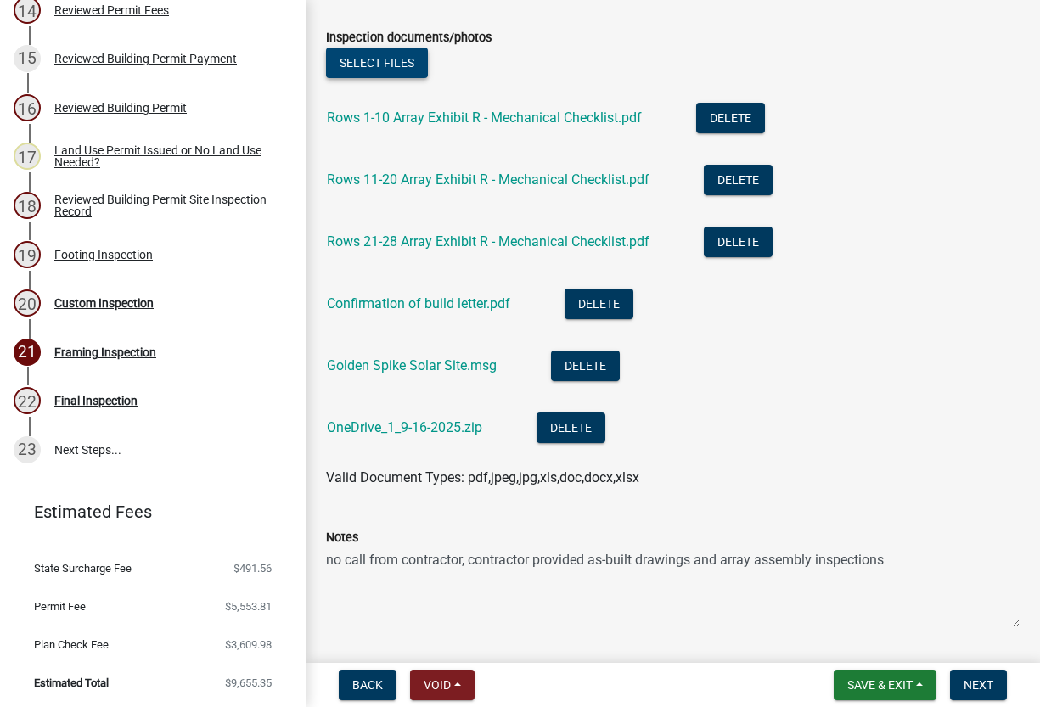
scroll to position [509, 0]
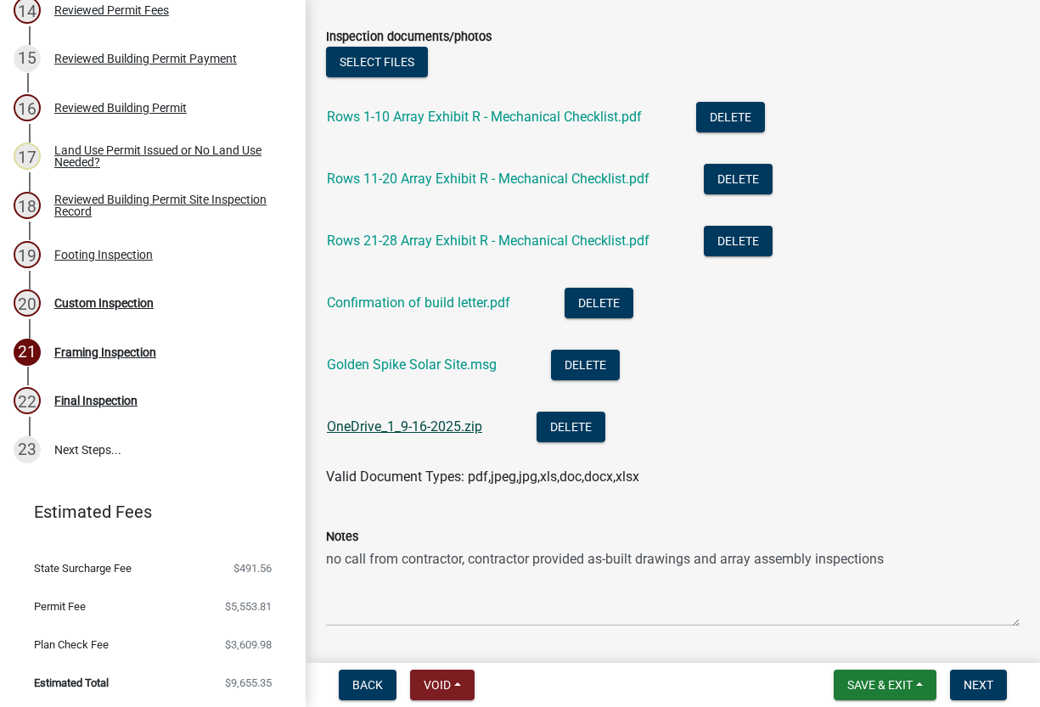
click at [439, 428] on link "OneDrive_1_9-16-2025.zip" at bounding box center [404, 427] width 155 height 16
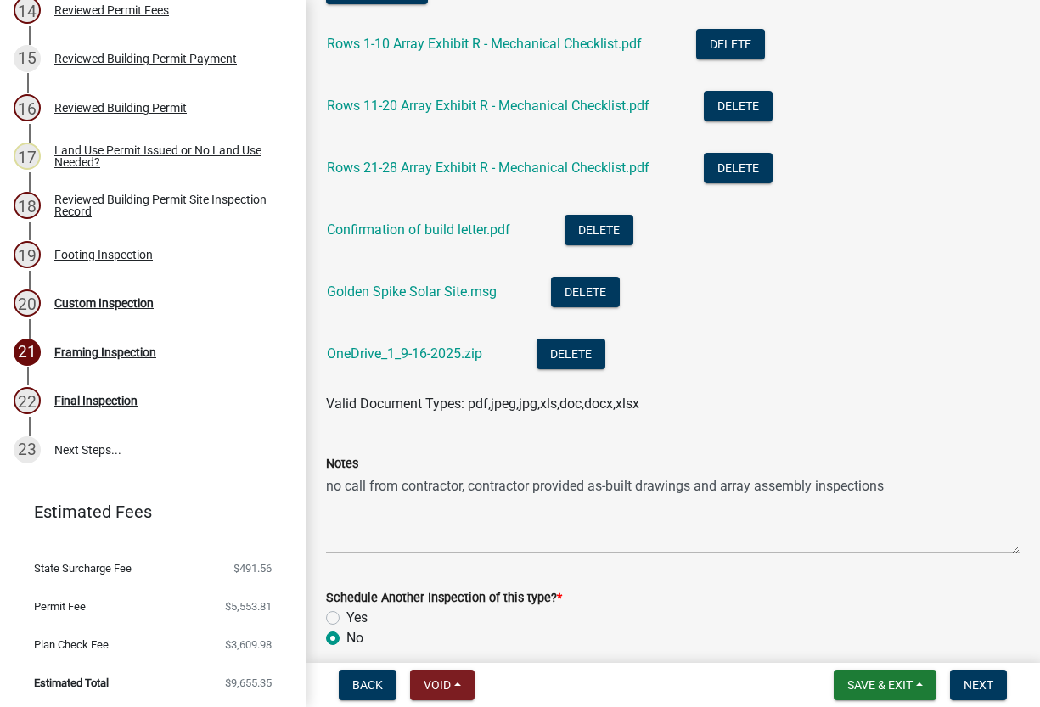
scroll to position [656, 0]
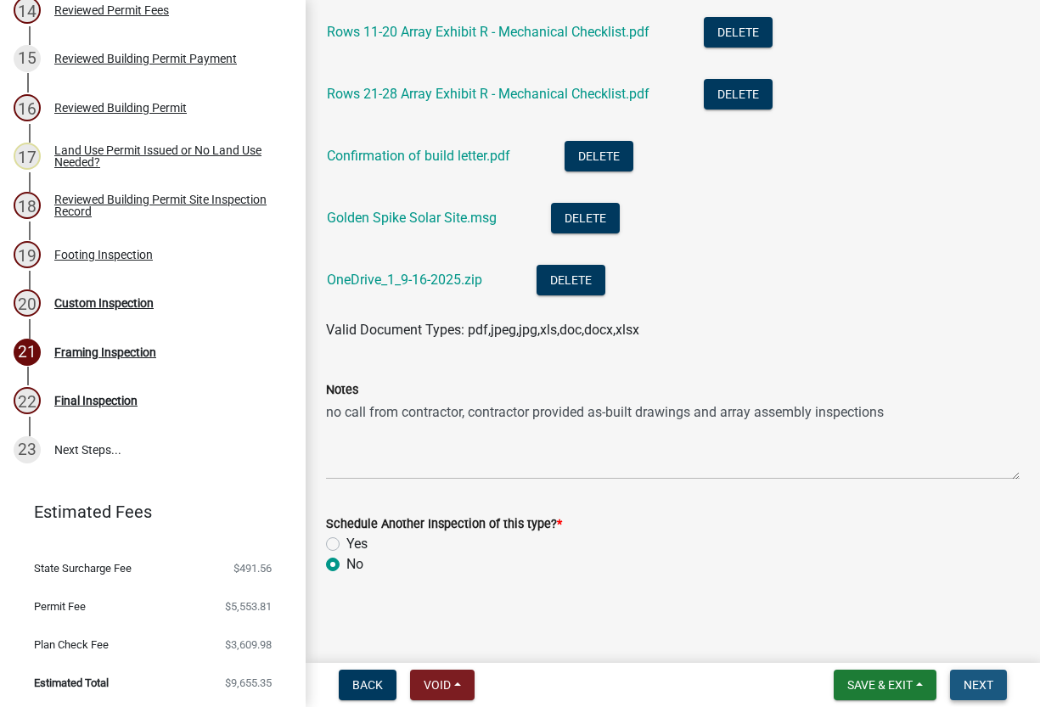
click at [975, 684] on span "Next" at bounding box center [979, 685] width 30 height 14
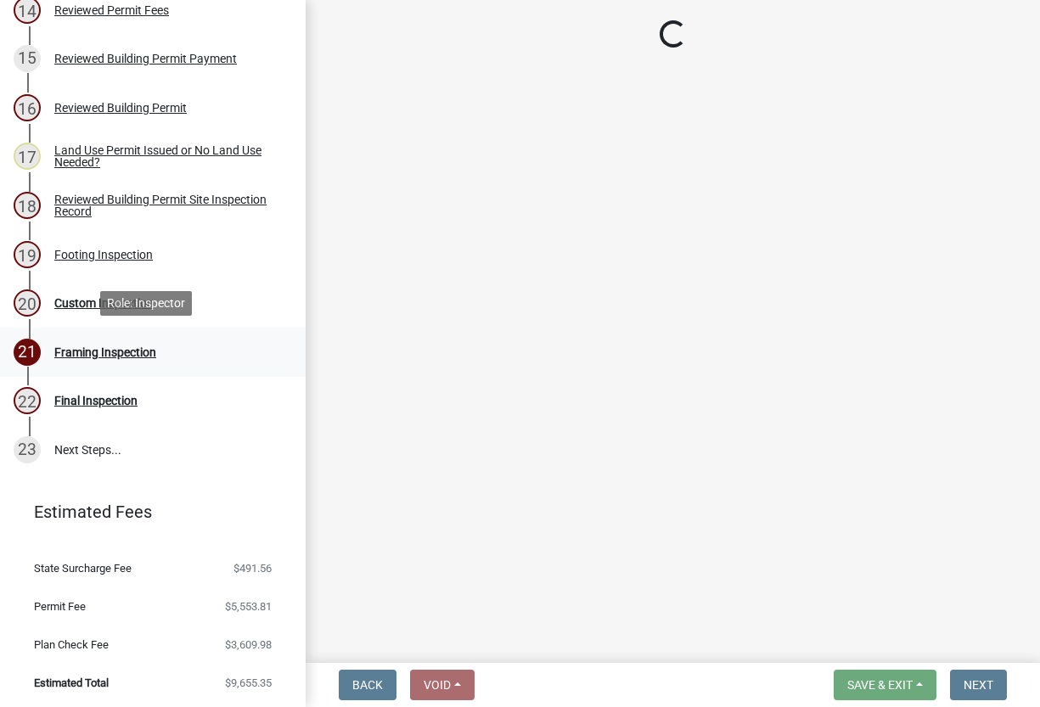
select select "17bfa135-5610-45df-8ce7-87530b7d86d4"
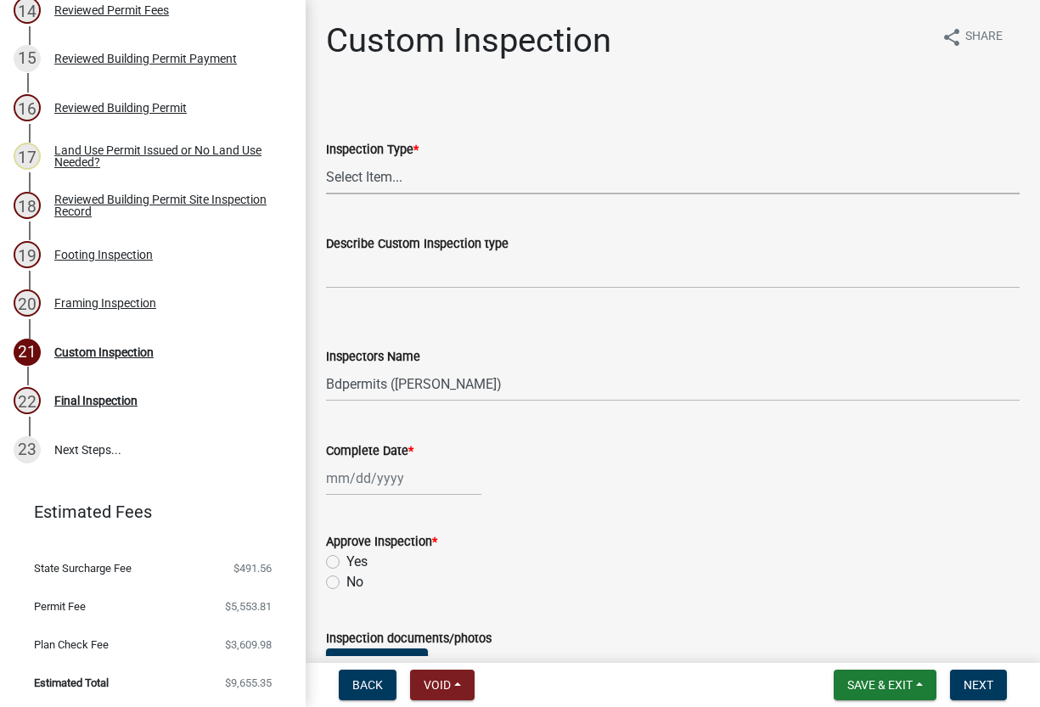
click at [370, 174] on select "Select Item... Custom Inspection" at bounding box center [673, 177] width 694 height 35
click at [326, 160] on select "Select Item... Custom Inspection" at bounding box center [673, 177] width 694 height 35
select select "44da4016-9f78-431a-86a2-8f548307254c"
click at [344, 277] on input "Describe Custom Inspection type" at bounding box center [673, 271] width 694 height 35
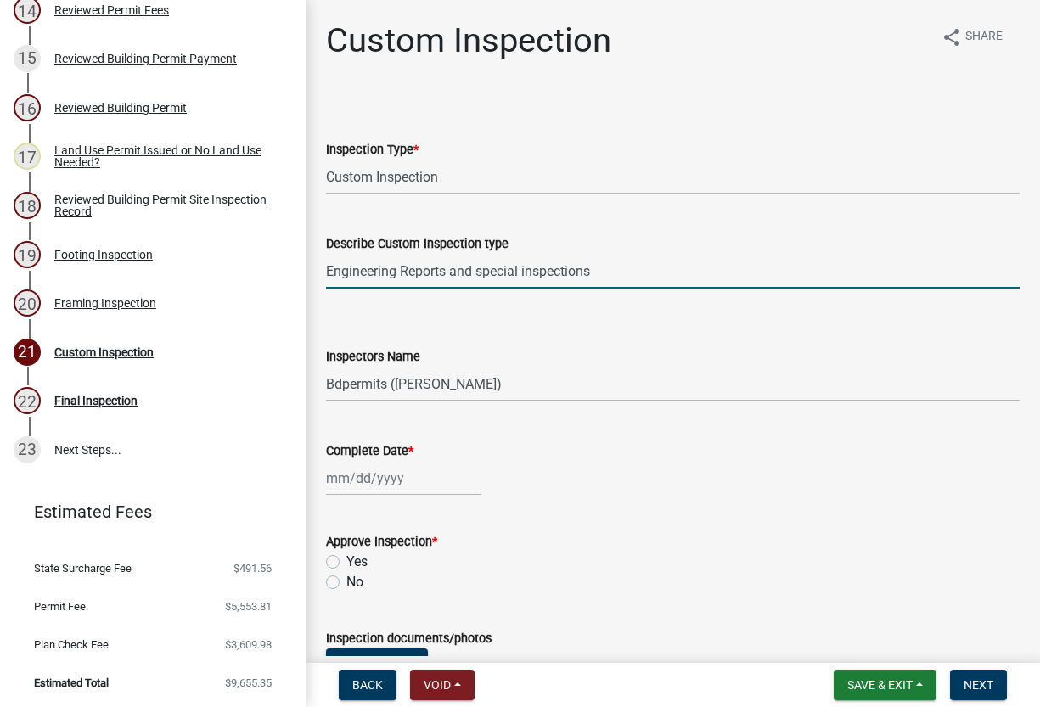
type input "Engineering Reports and special inspections"
click at [372, 385] on select "Select Item... Bdpermits ([PERSON_NAME]) Dbarsody ([PERSON_NAME])" at bounding box center [673, 384] width 694 height 35
select select "3a981b86-5cd0-4733-9cb4-f2beb74d37be"
click at [326, 367] on select "Select Item... Bdpermits ([PERSON_NAME]) Dbarsody ([PERSON_NAME])" at bounding box center [673, 384] width 694 height 35
select select "9"
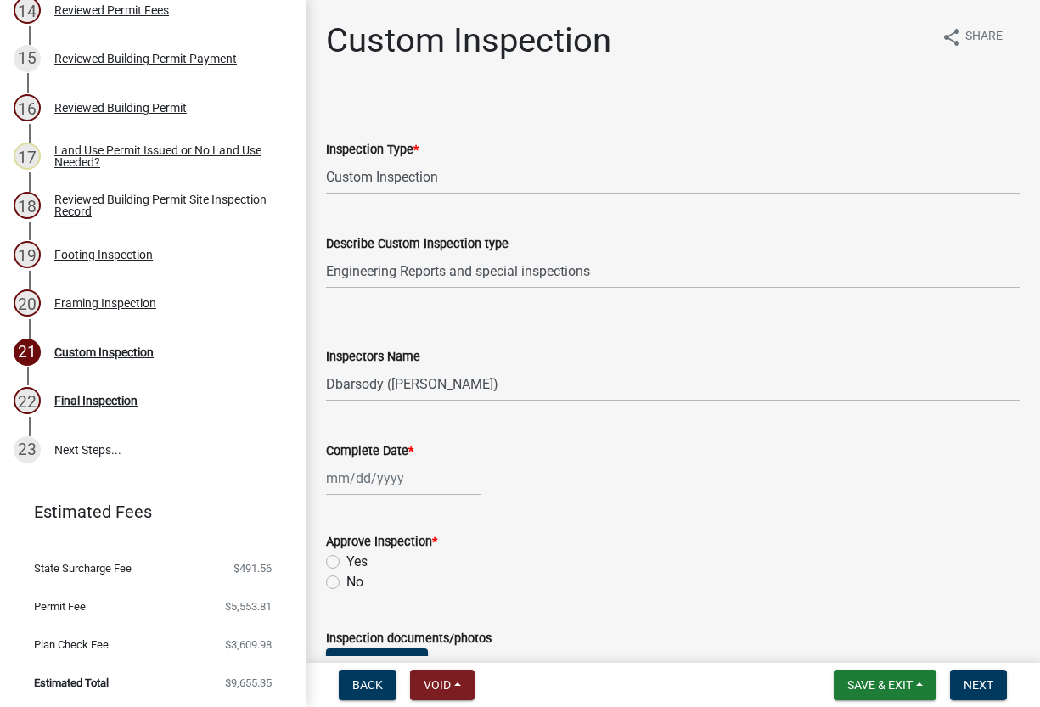
select select "2025"
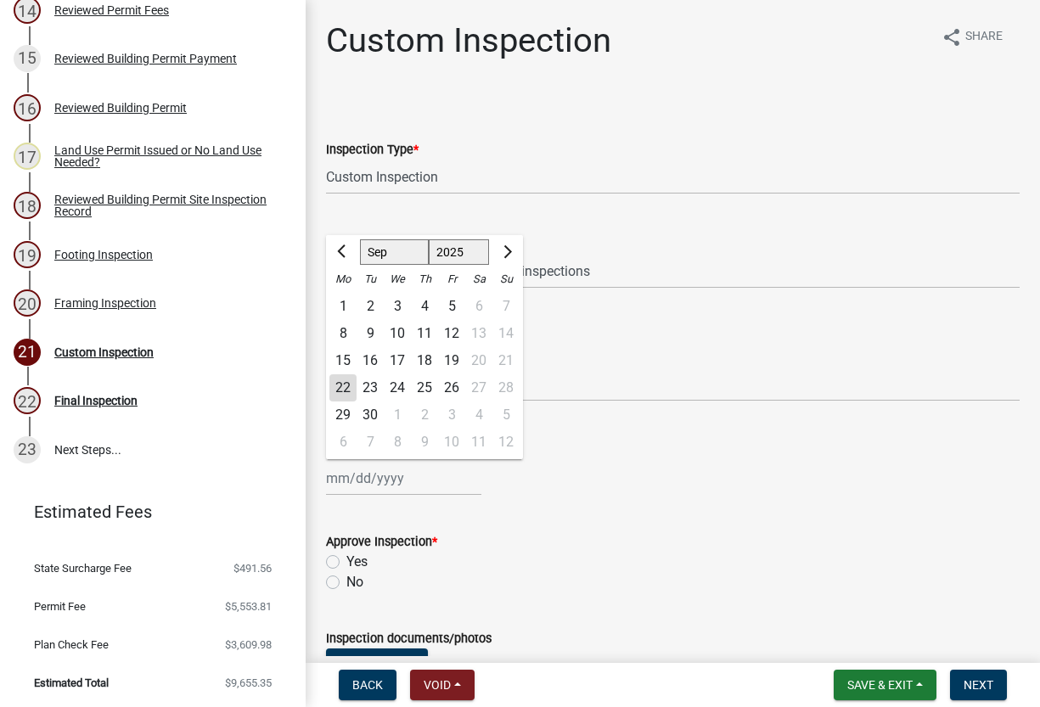
click at [377, 483] on div "[PERSON_NAME] Feb Mar Apr [PERSON_NAME][DATE] Oct Nov [DATE] 1526 1527 1528 152…" at bounding box center [403, 478] width 155 height 35
click at [426, 358] on div "18" at bounding box center [424, 360] width 27 height 27
type input "[DATE]"
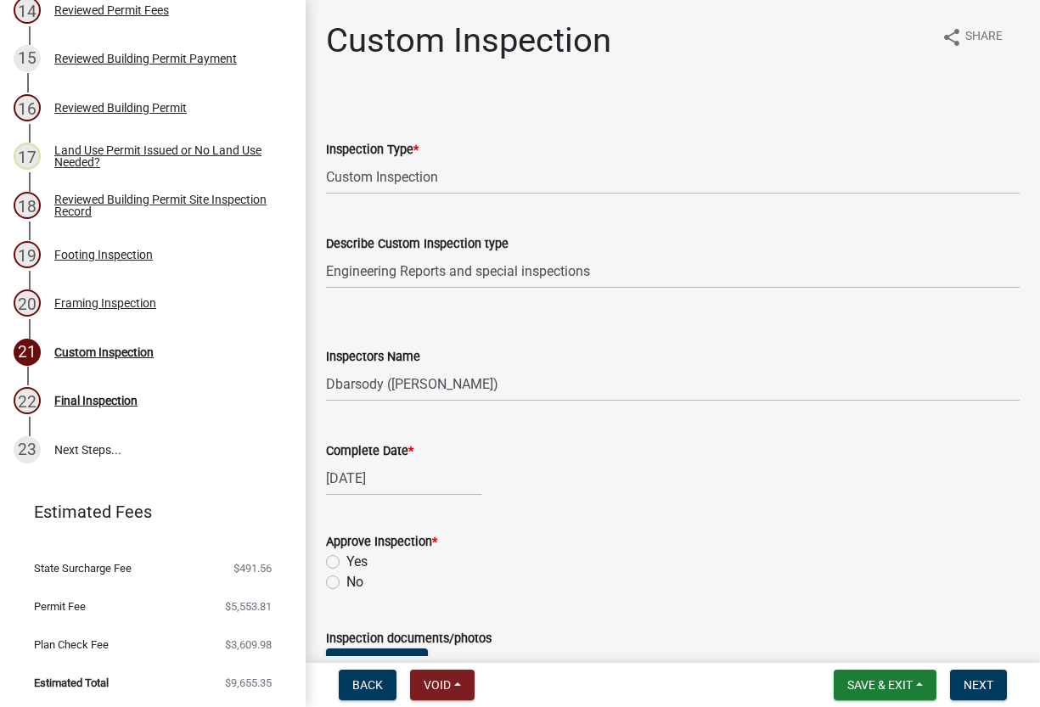
click at [346, 563] on label "Yes" at bounding box center [356, 562] width 21 height 20
click at [346, 563] on input "Yes" at bounding box center [351, 557] width 11 height 11
radio input "true"
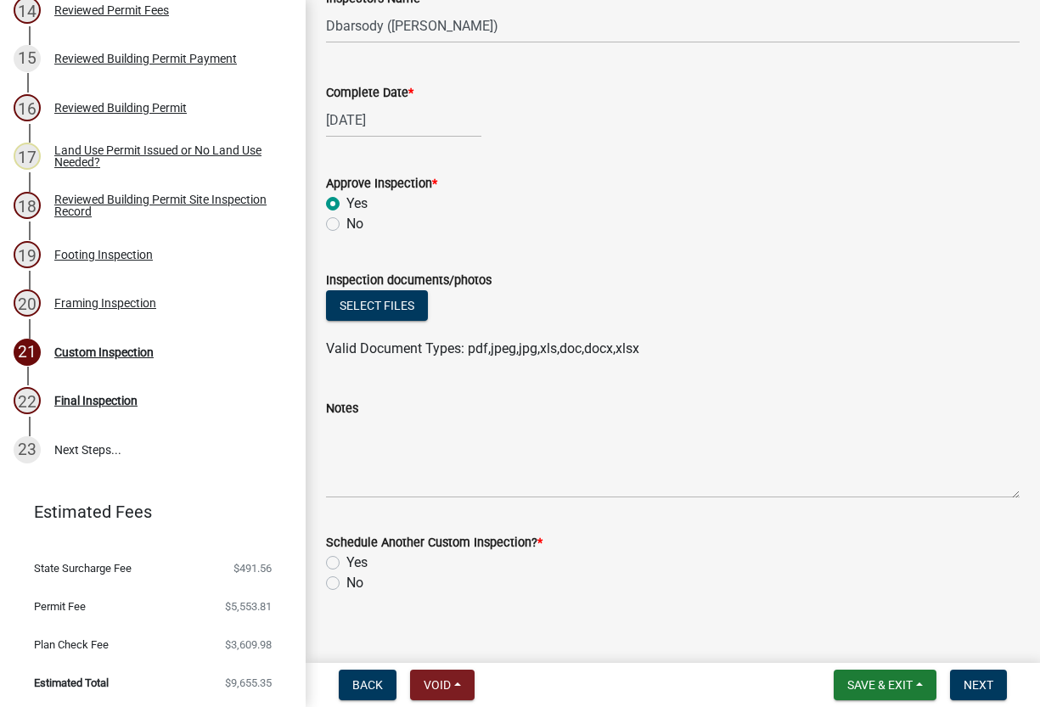
scroll to position [377, 0]
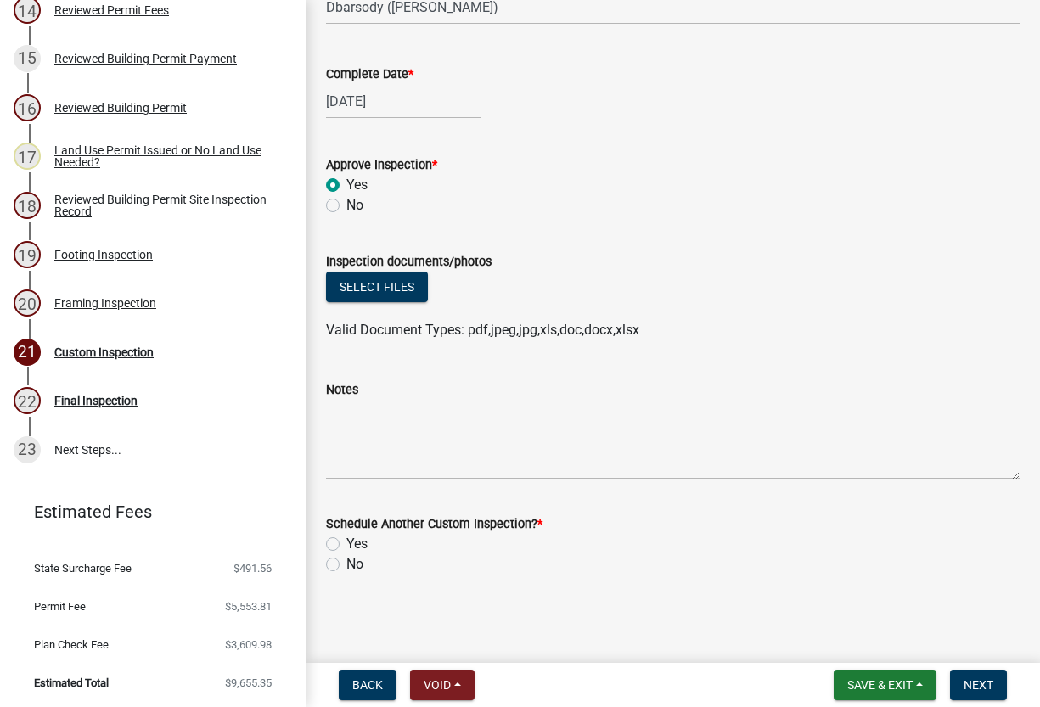
drag, startPoint x: 335, startPoint y: 561, endPoint x: 343, endPoint y: 548, distance: 15.6
click at [346, 562] on label "No" at bounding box center [354, 564] width 17 height 20
click at [346, 562] on input "No" at bounding box center [351, 559] width 11 height 11
radio input "true"
click at [354, 280] on button "Select files" at bounding box center [377, 287] width 102 height 31
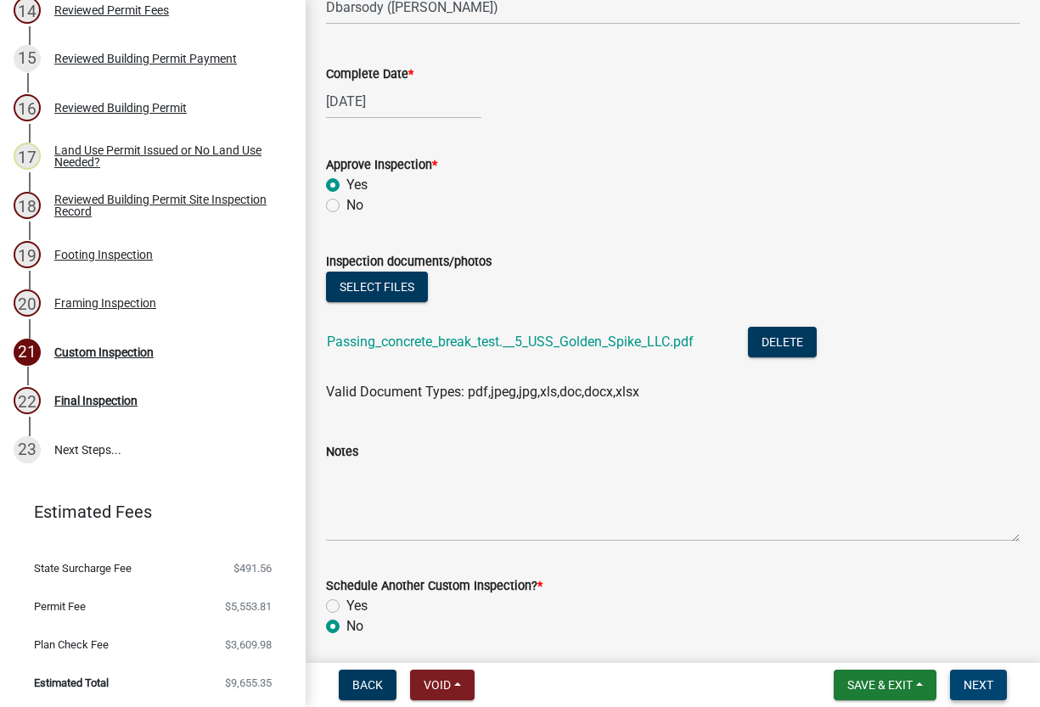
click at [984, 688] on span "Next" at bounding box center [979, 685] width 30 height 14
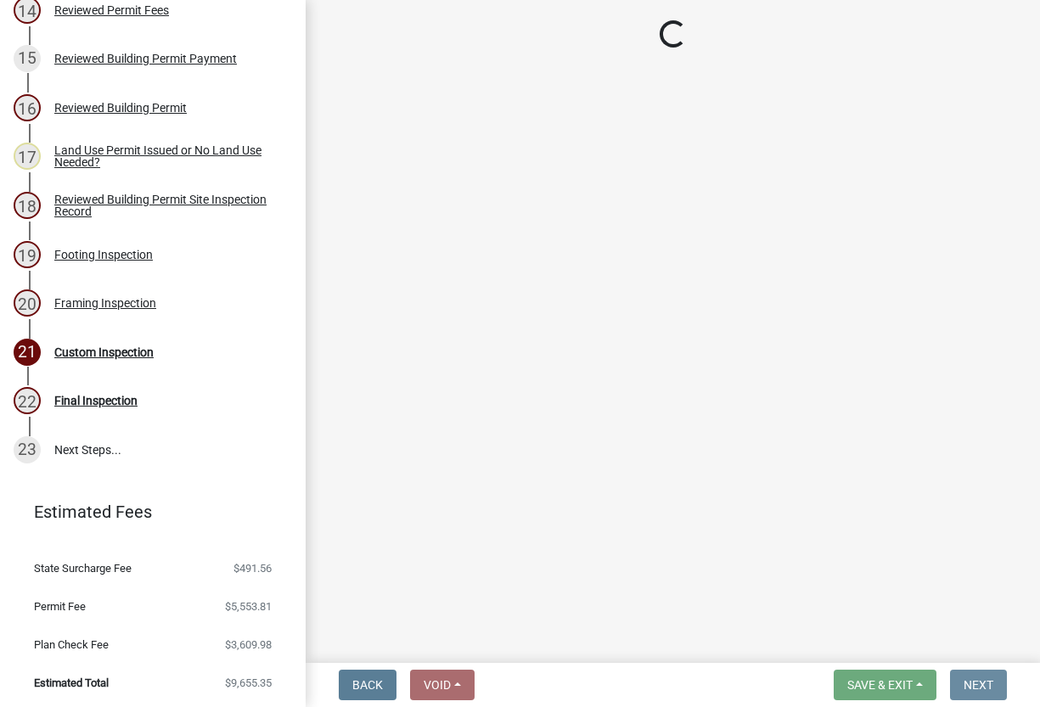
scroll to position [0, 0]
select select "17bfa135-5610-45df-8ce7-87530b7d86d4"
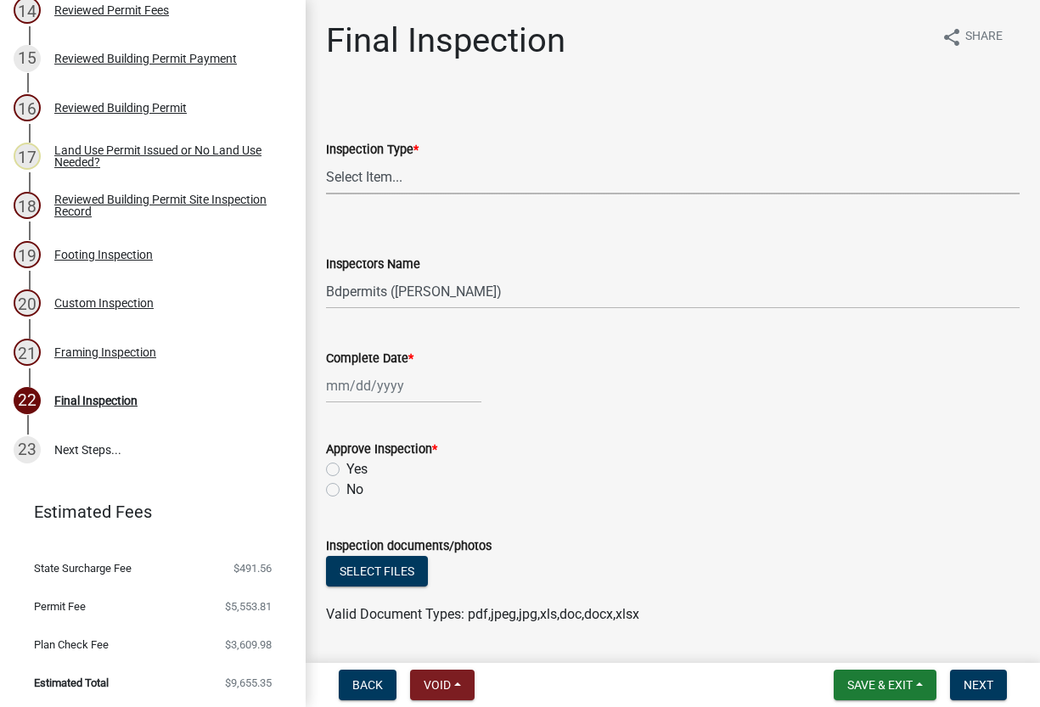
click at [350, 174] on select "Select Item... Final" at bounding box center [673, 177] width 694 height 35
click at [326, 160] on select "Select Item... Final" at bounding box center [673, 177] width 694 height 35
select select "ba3e54ef-58a3-4f73-8a2d-5f225f4da5a4"
click at [357, 289] on select "Select Item... Bdpermits ([PERSON_NAME]) Dbarsody ([PERSON_NAME])" at bounding box center [673, 291] width 694 height 35
click at [326, 274] on select "Select Item... Bdpermits ([PERSON_NAME]) Dbarsody ([PERSON_NAME])" at bounding box center [673, 291] width 694 height 35
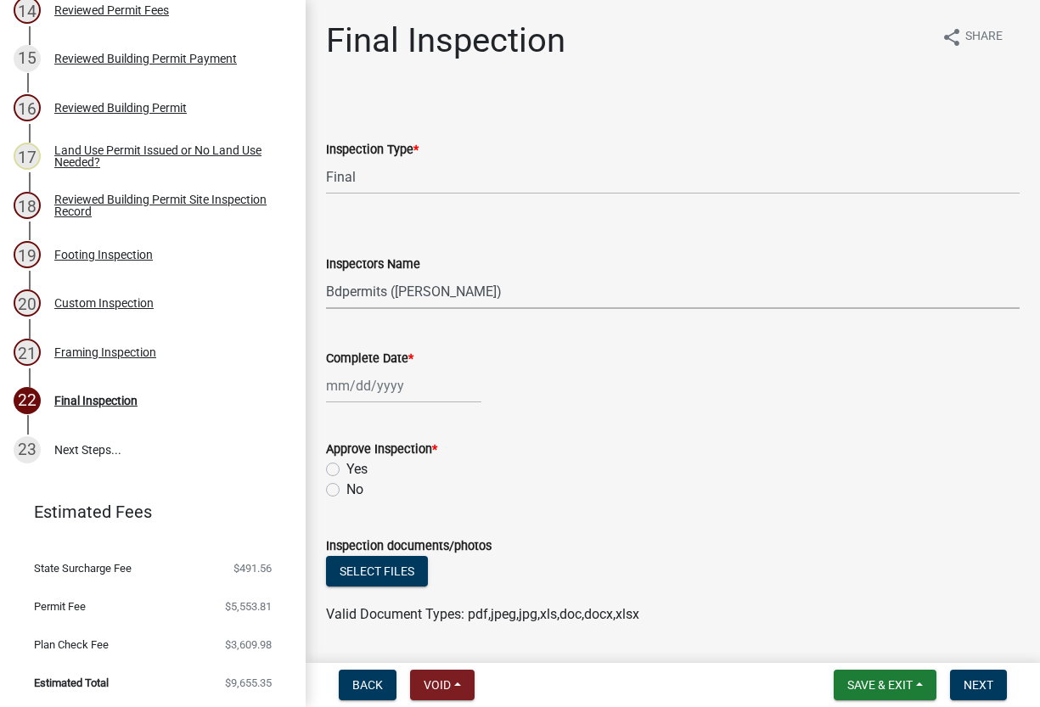
click at [363, 387] on div at bounding box center [403, 385] width 155 height 35
select select "9"
select select "2025"
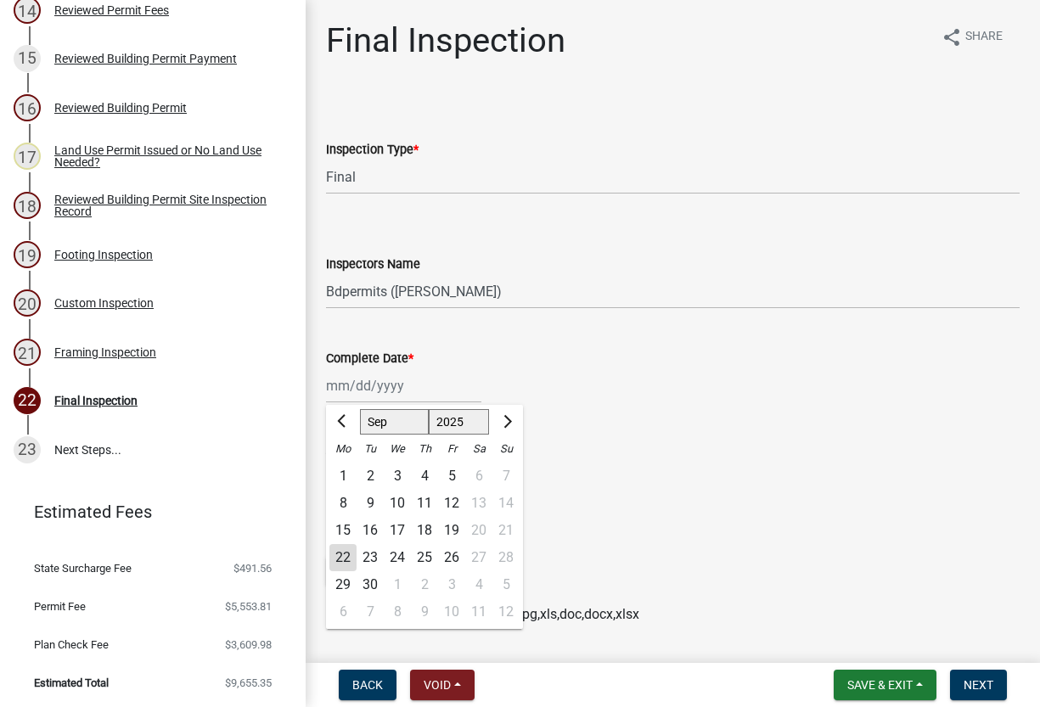
click at [427, 529] on div "18" at bounding box center [424, 530] width 27 height 27
type input "[DATE]"
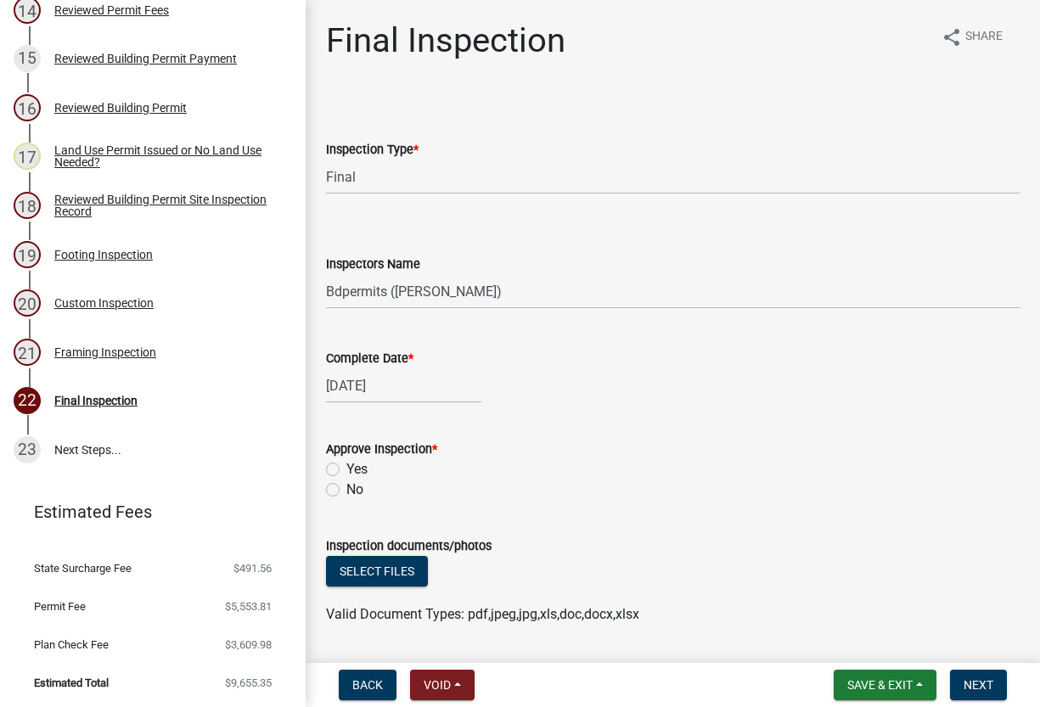
drag, startPoint x: 329, startPoint y: 464, endPoint x: 361, endPoint y: 462, distance: 31.5
click at [346, 464] on label "Yes" at bounding box center [356, 469] width 21 height 20
click at [346, 464] on input "Yes" at bounding box center [351, 464] width 11 height 11
radio input "true"
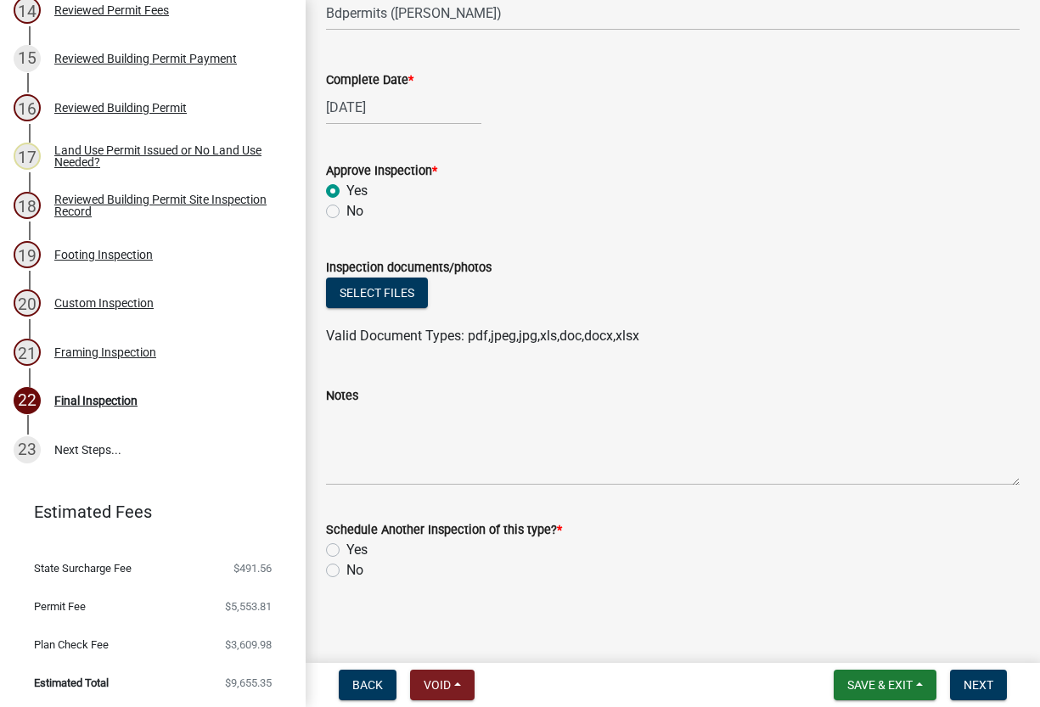
scroll to position [284, 0]
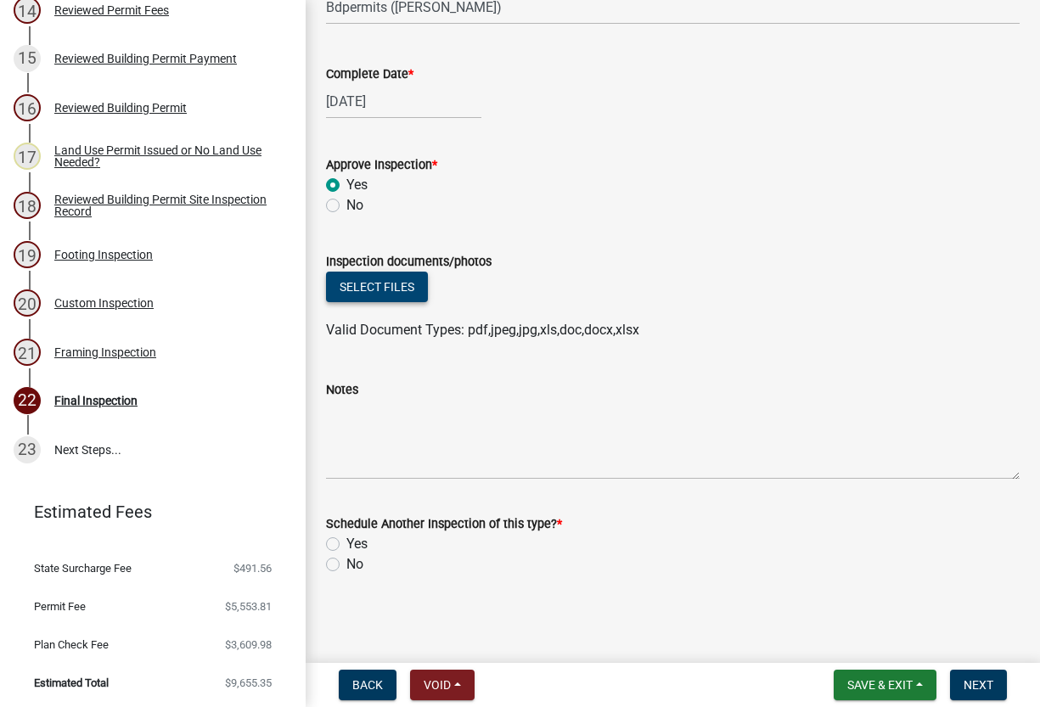
click at [379, 281] on button "Select files" at bounding box center [377, 287] width 102 height 31
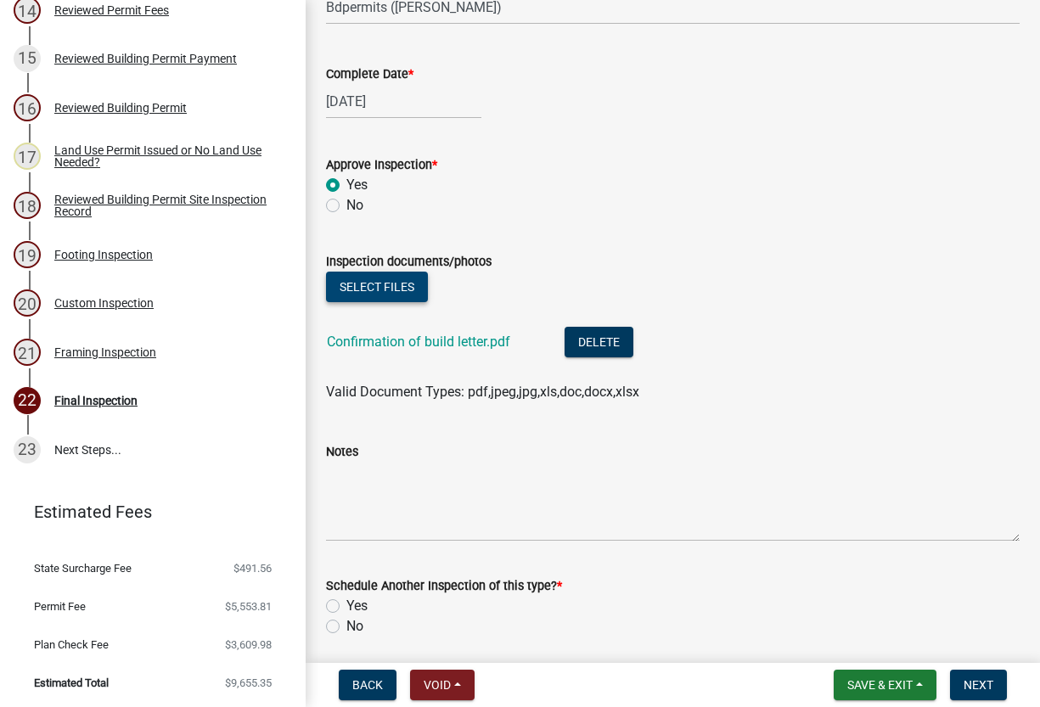
click at [395, 286] on button "Select files" at bounding box center [377, 287] width 102 height 31
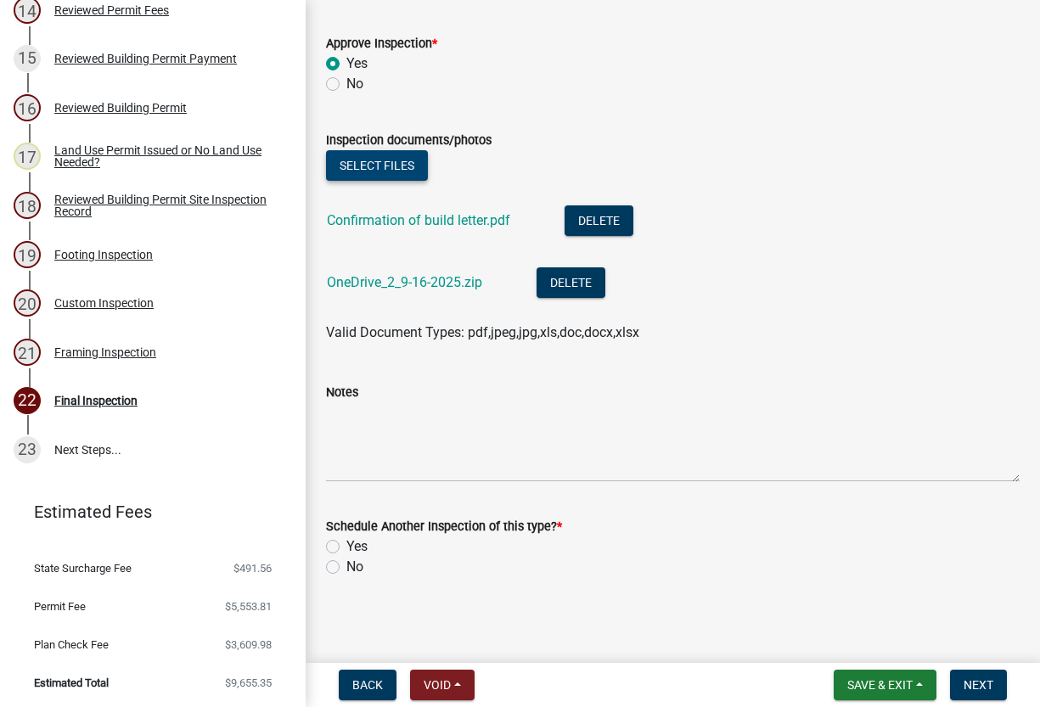
scroll to position [408, 0]
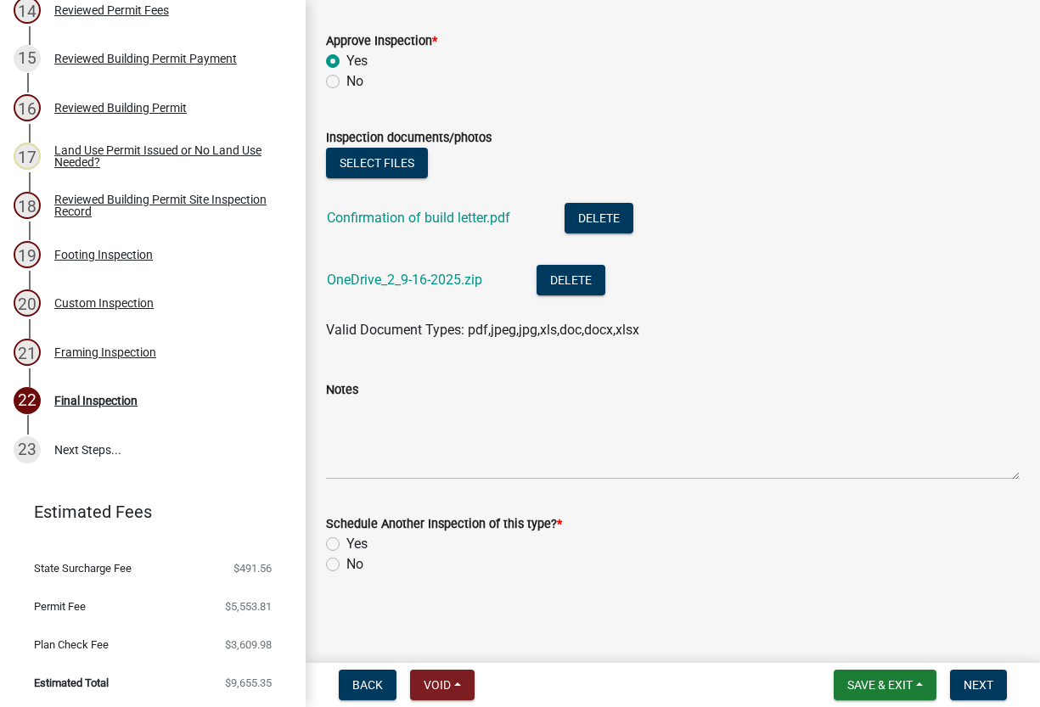
click at [346, 566] on label "No" at bounding box center [354, 564] width 17 height 20
click at [346, 565] on input "No" at bounding box center [351, 559] width 11 height 11
radio input "true"
click at [977, 683] on span "Next" at bounding box center [979, 685] width 30 height 14
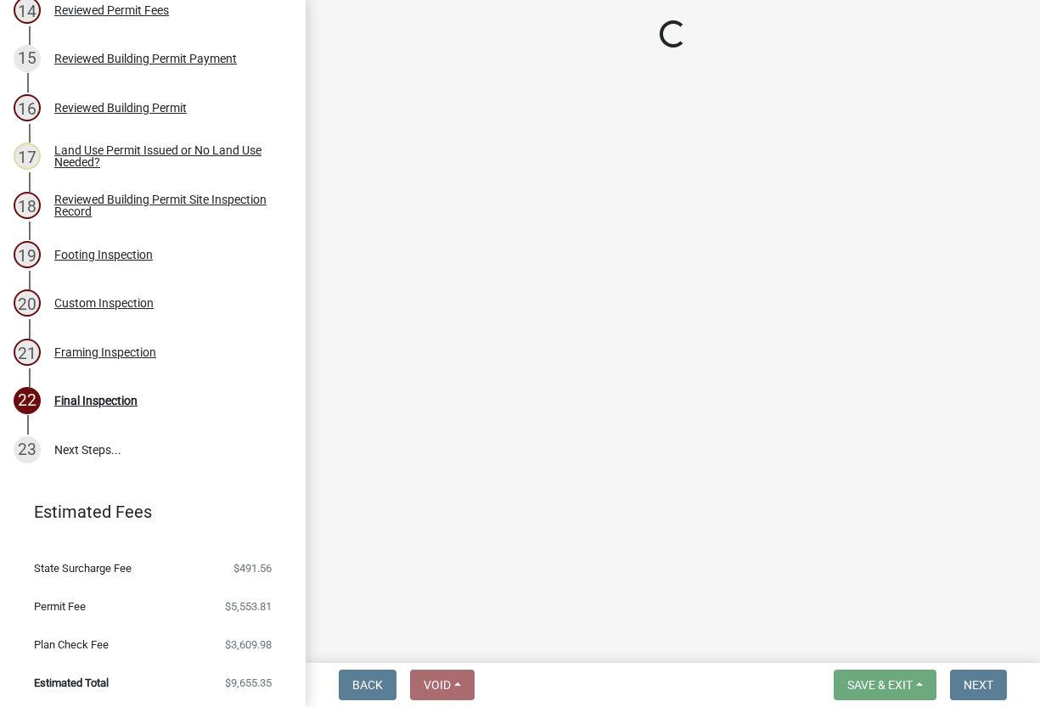
scroll to position [872, 0]
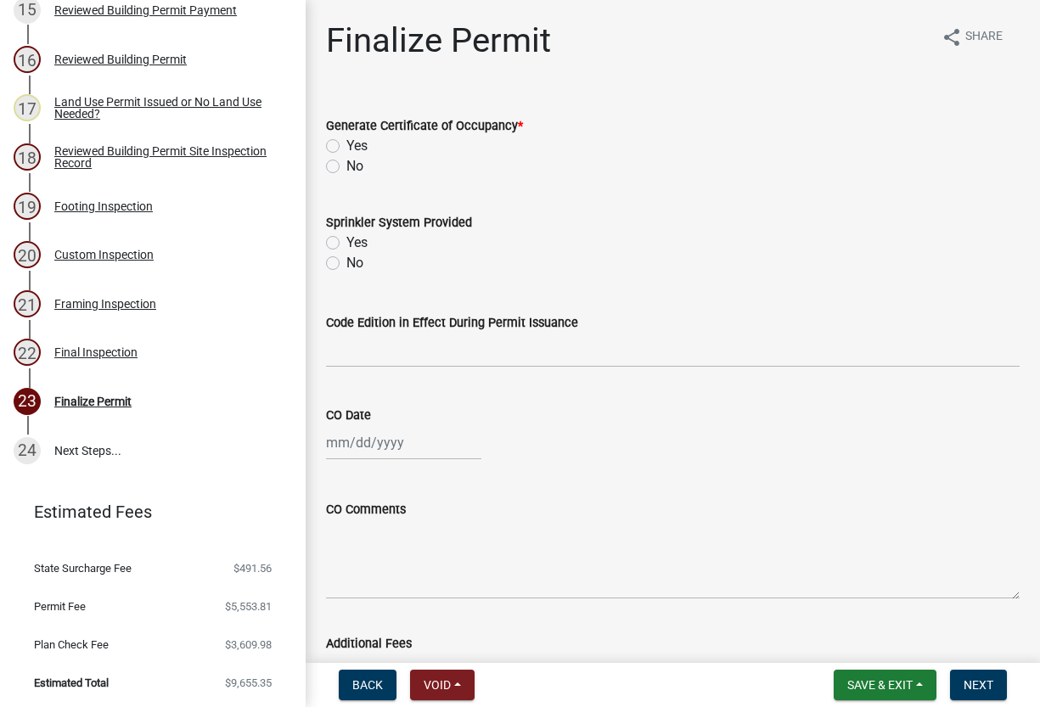
click at [346, 139] on label "Yes" at bounding box center [356, 146] width 21 height 20
click at [346, 139] on input "Yes" at bounding box center [351, 141] width 11 height 11
radio input "true"
click at [346, 262] on label "No" at bounding box center [354, 263] width 17 height 20
click at [346, 262] on input "No" at bounding box center [351, 258] width 11 height 11
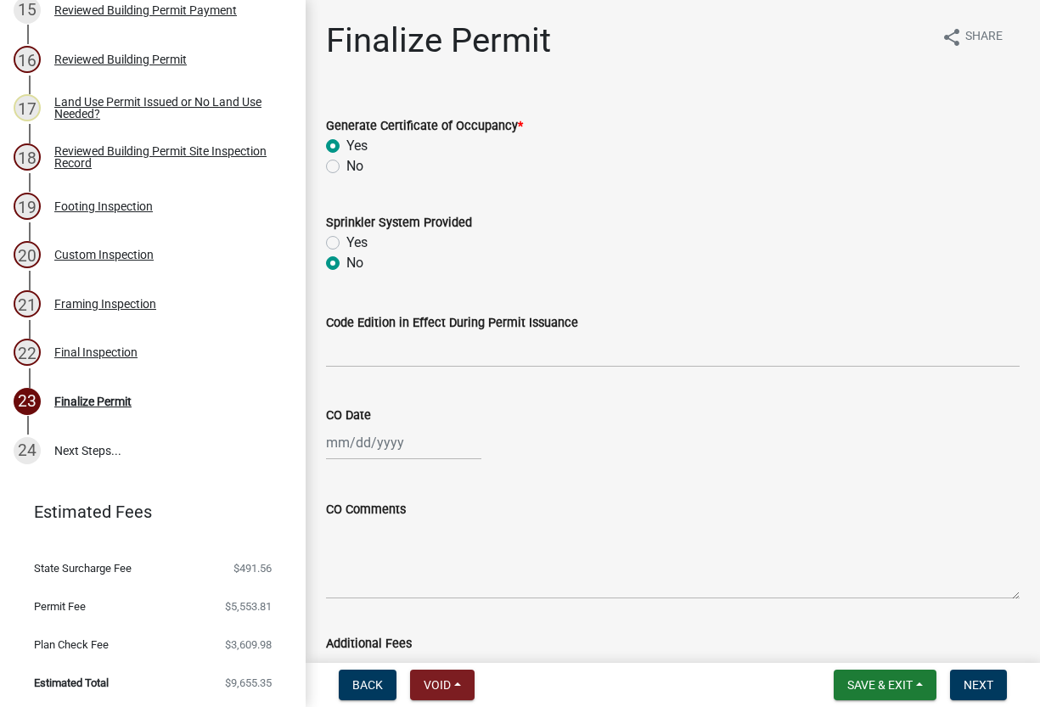
radio input "true"
click at [347, 355] on input "Code Edition in Effect During Permit Issuance" at bounding box center [673, 350] width 694 height 35
type input "2020 [US_STATE] Building Code, 2018 IRC"
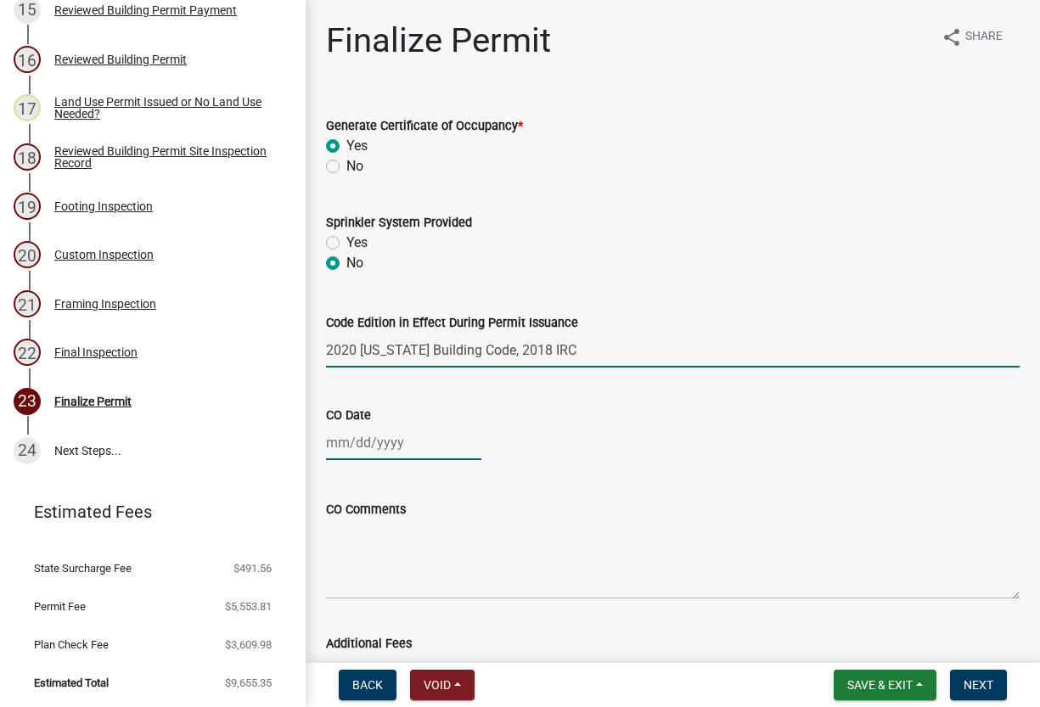
click at [366, 441] on div at bounding box center [403, 442] width 155 height 35
select select "9"
select select "2025"
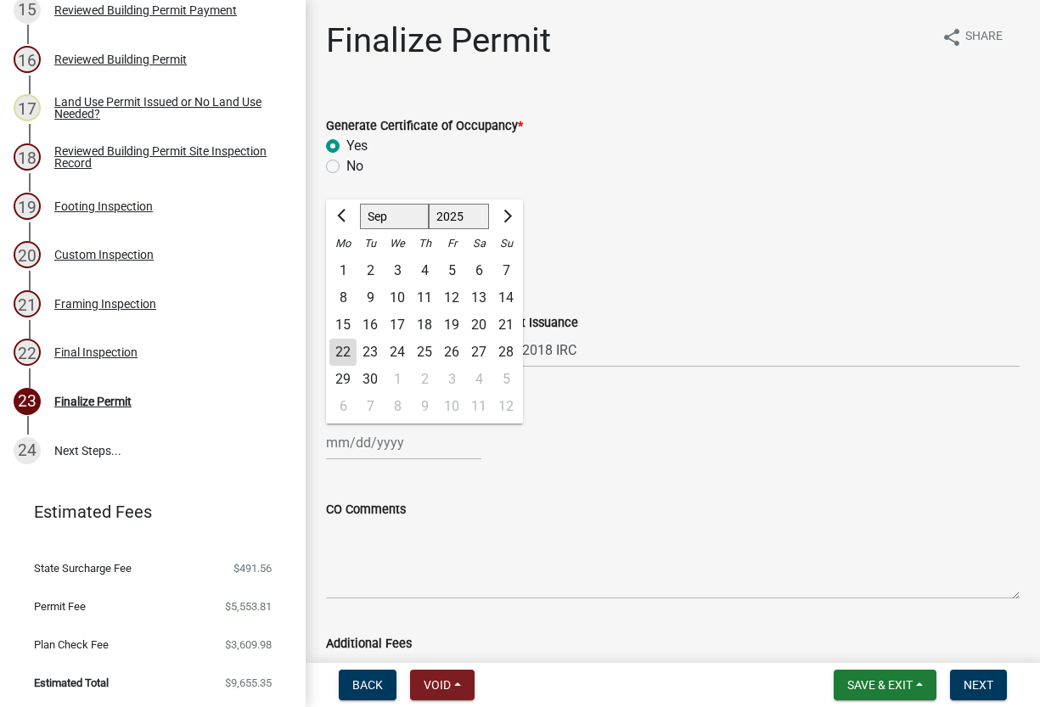
click at [425, 323] on div "18" at bounding box center [424, 325] width 27 height 27
type input "[DATE]"
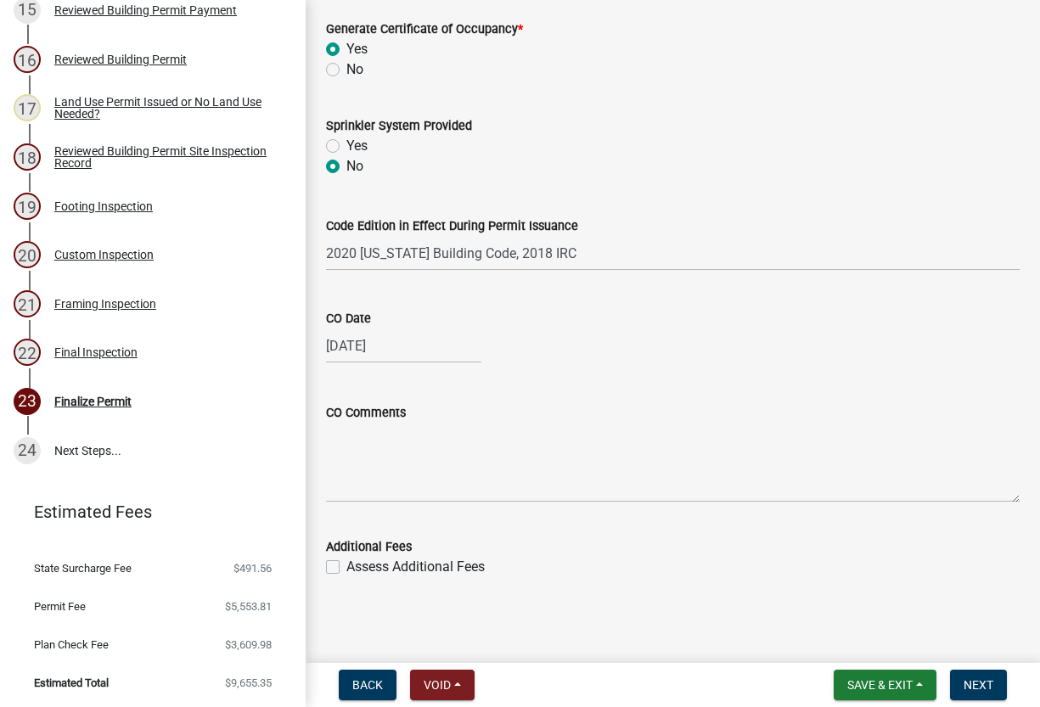
scroll to position [99, 0]
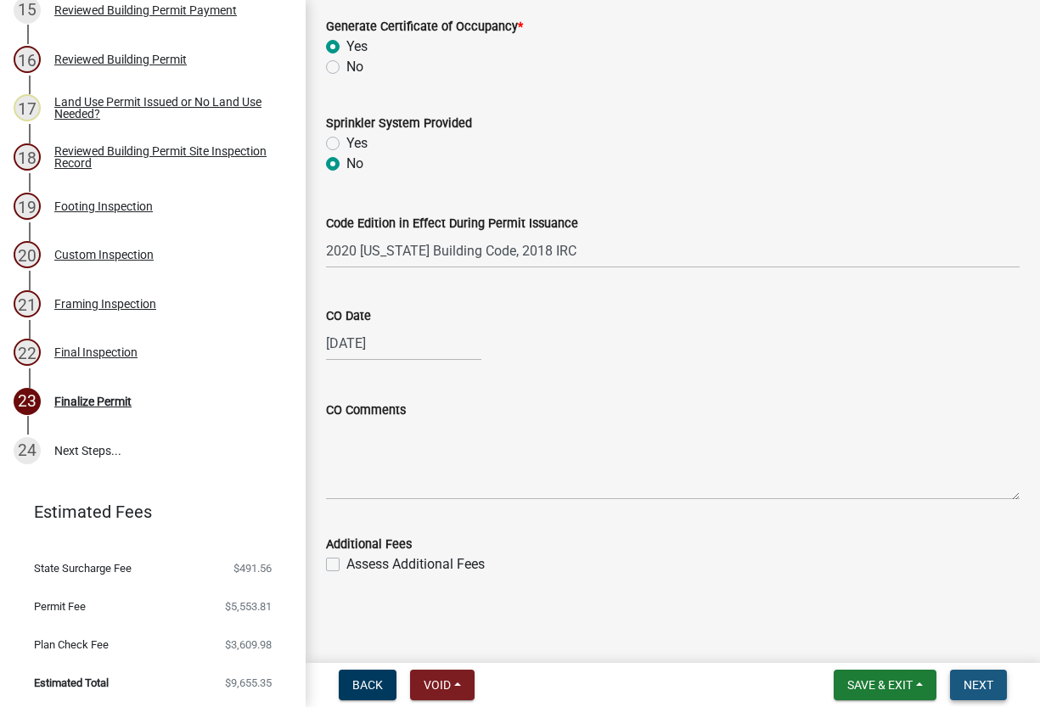
click at [979, 689] on span "Next" at bounding box center [979, 685] width 30 height 14
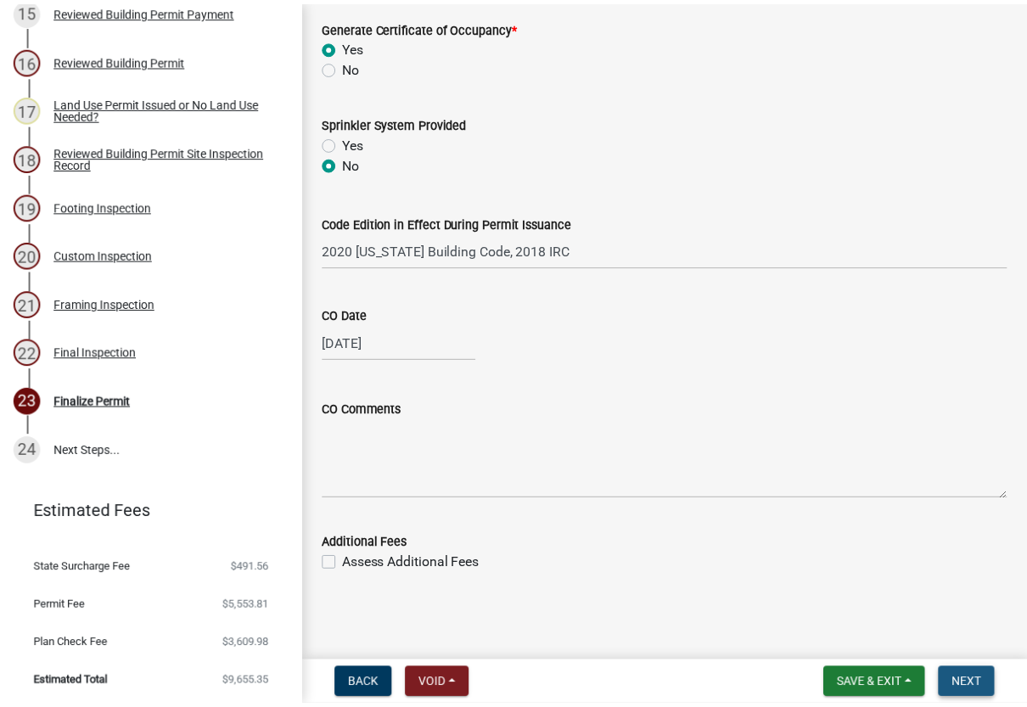
scroll to position [0, 0]
